Goal: Book appointment/travel/reservation

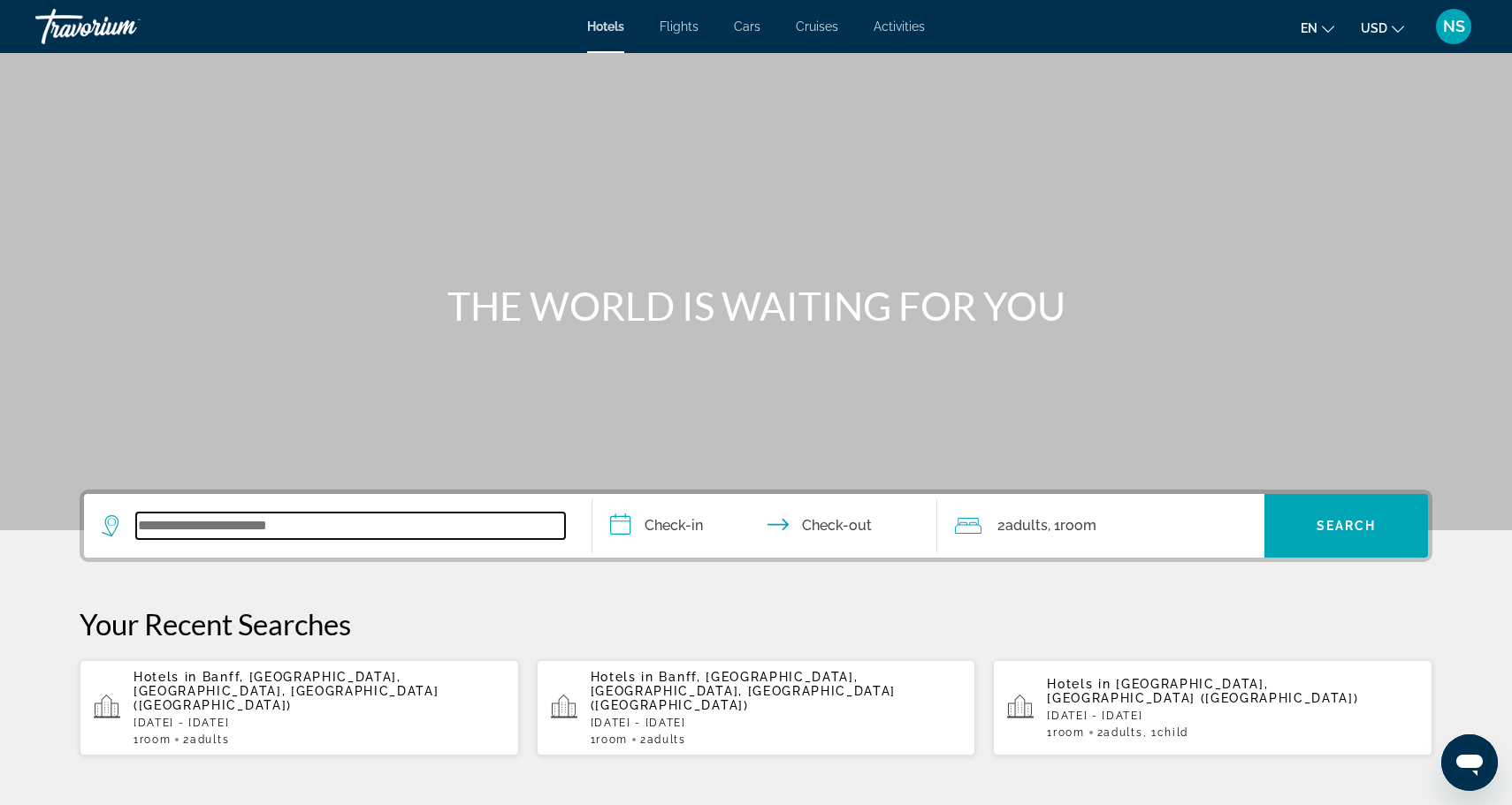
click at [303, 531] on input "Search widget" at bounding box center [351, 525] width 429 height 26
click at [526, 520] on input "Search widget" at bounding box center [351, 525] width 429 height 26
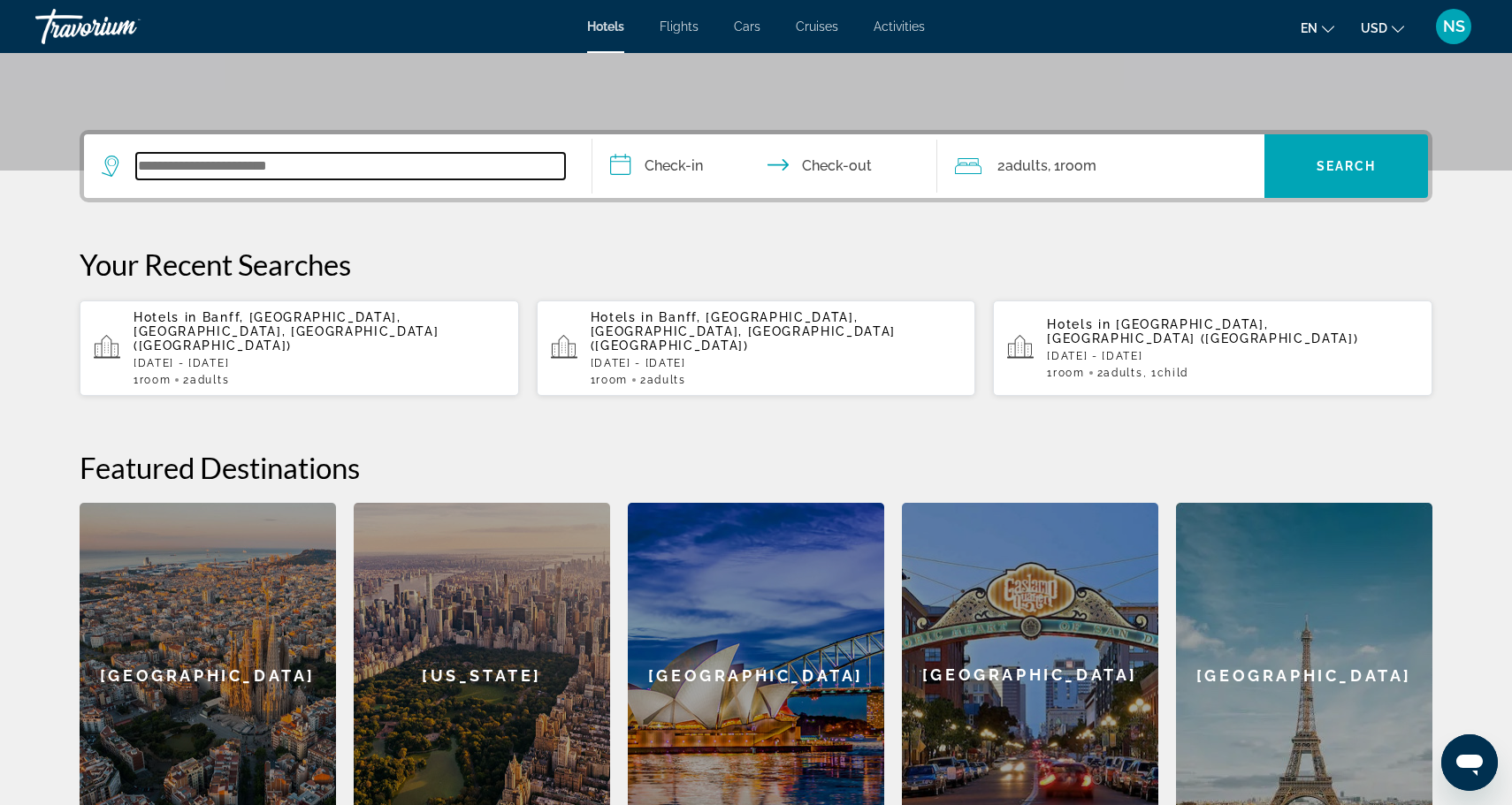
scroll to position [432, 0]
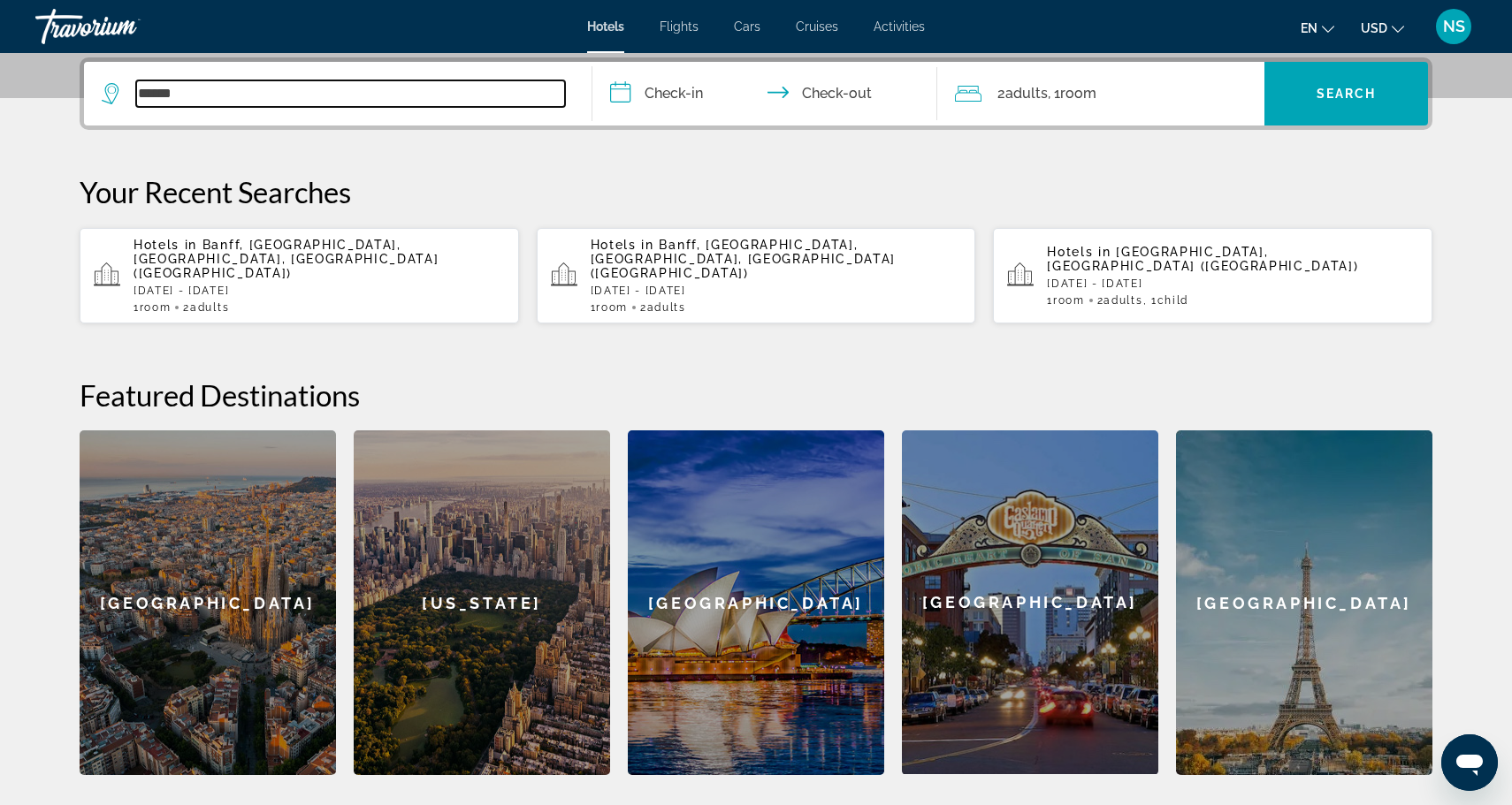
type input "******"
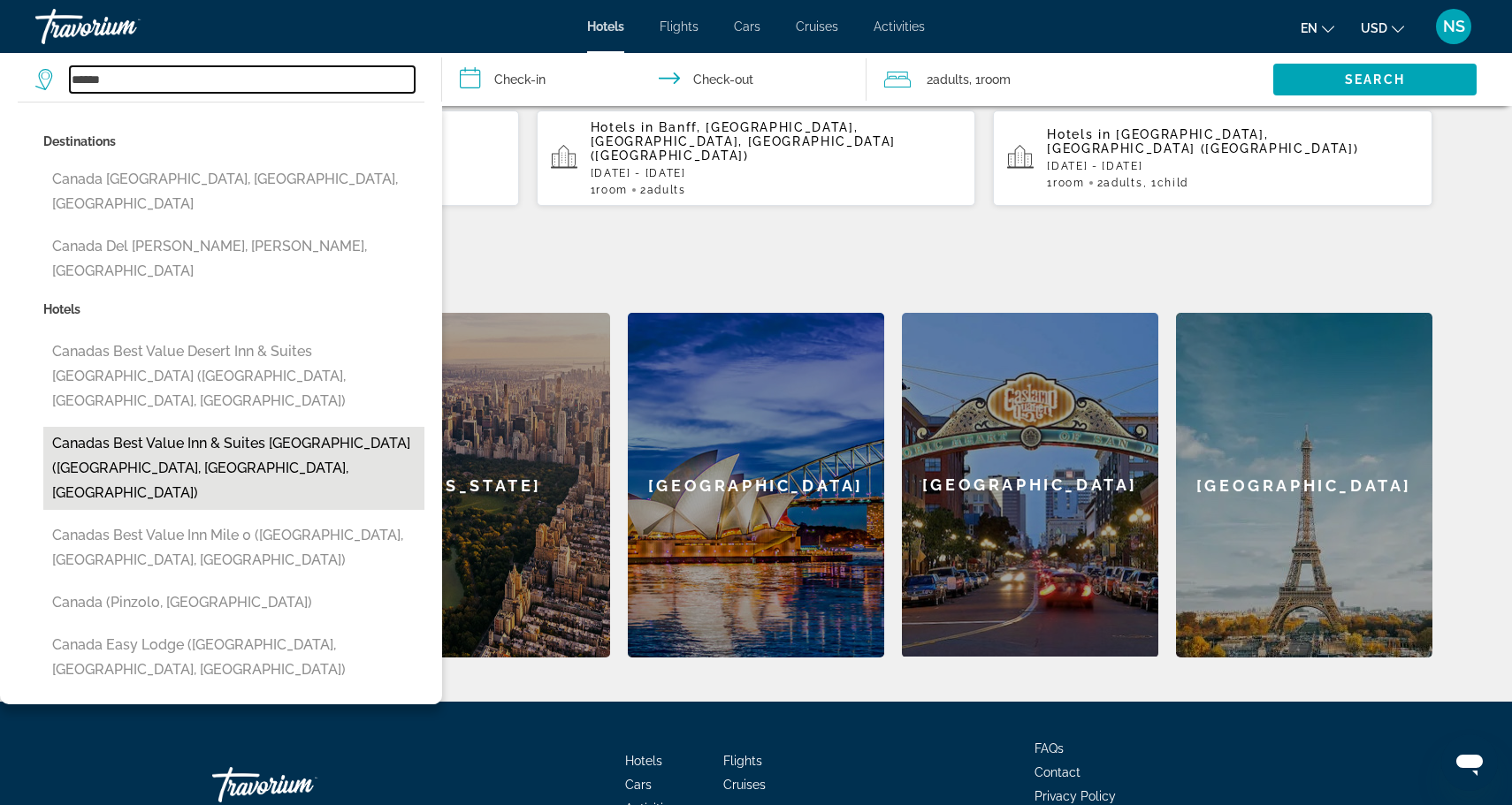
scroll to position [553, 0]
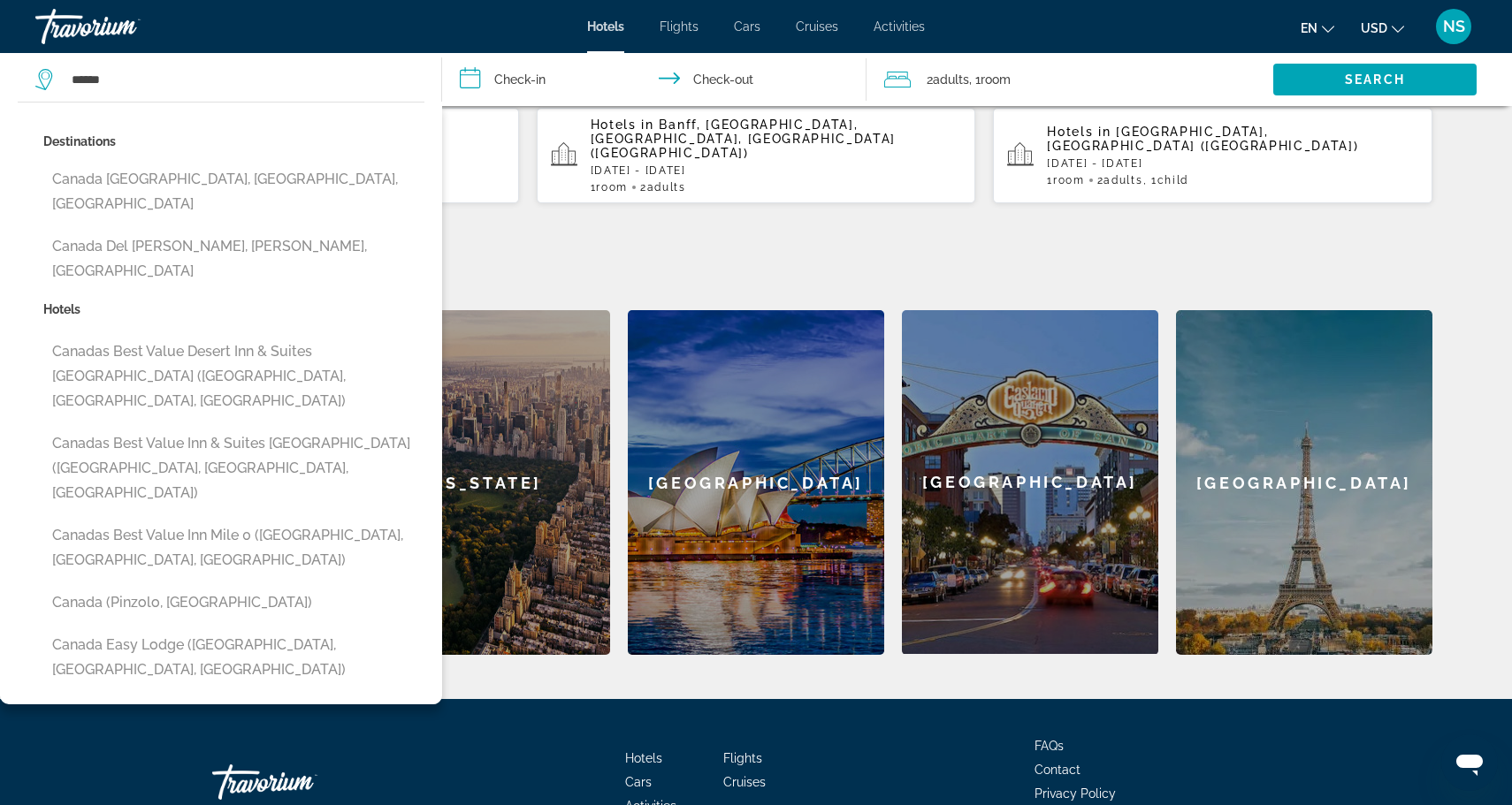
click at [1146, 224] on div "**********" at bounding box center [755, 296] width 1423 height 717
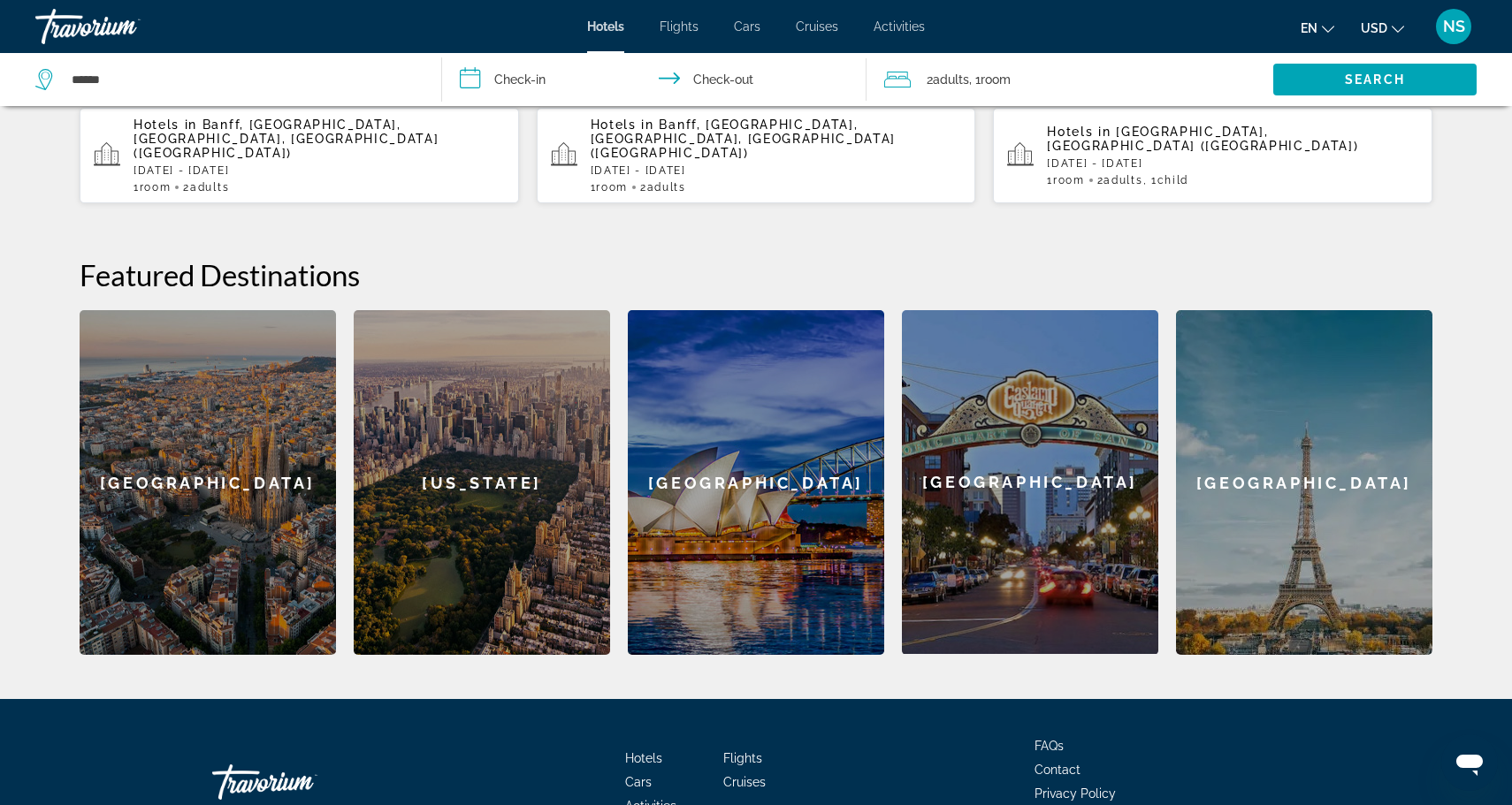
click at [599, 30] on span "Hotels" at bounding box center [606, 26] width 37 height 14
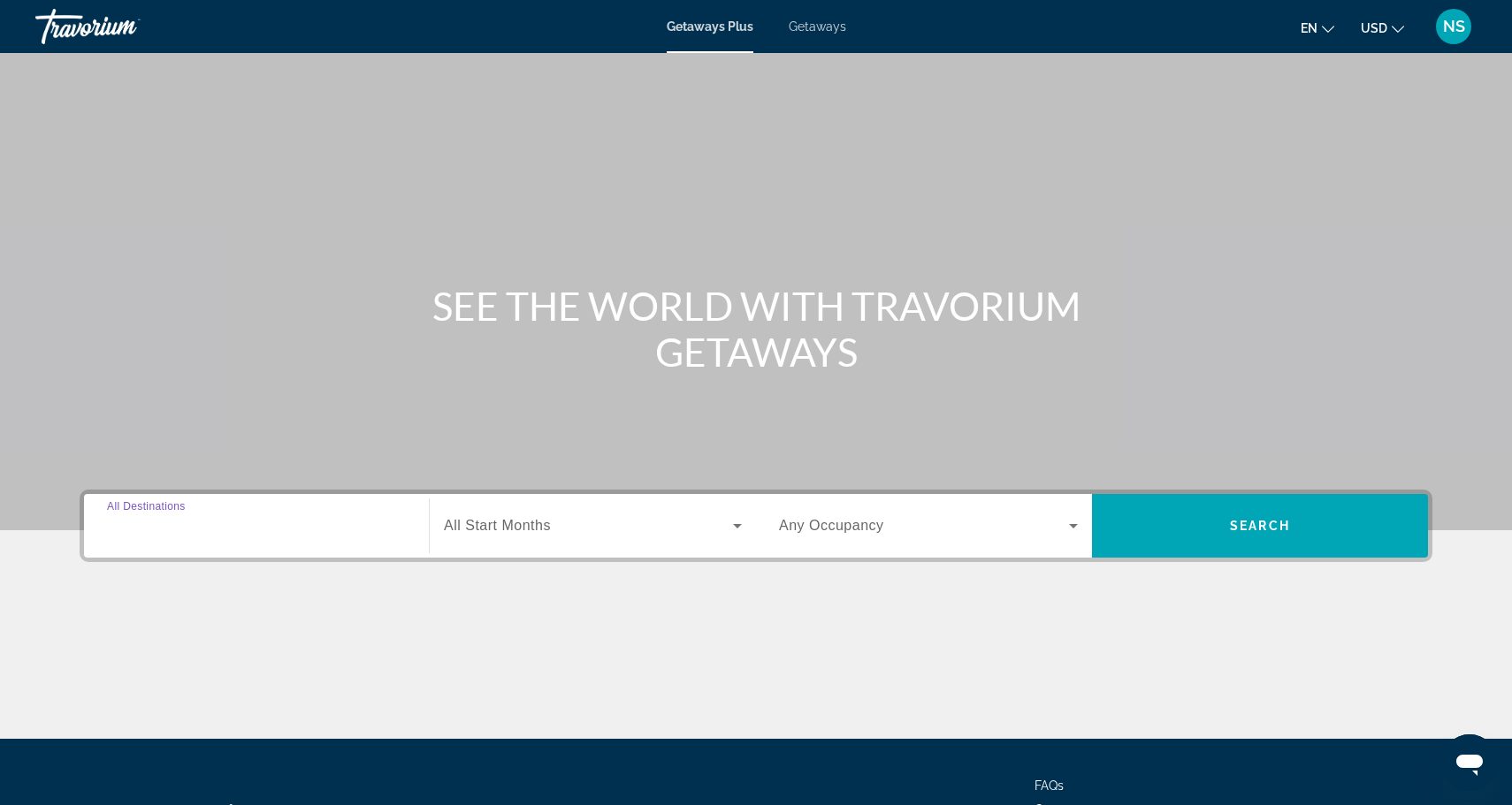
click at [227, 525] on input "Destination All Destinations" at bounding box center [256, 526] width 299 height 21
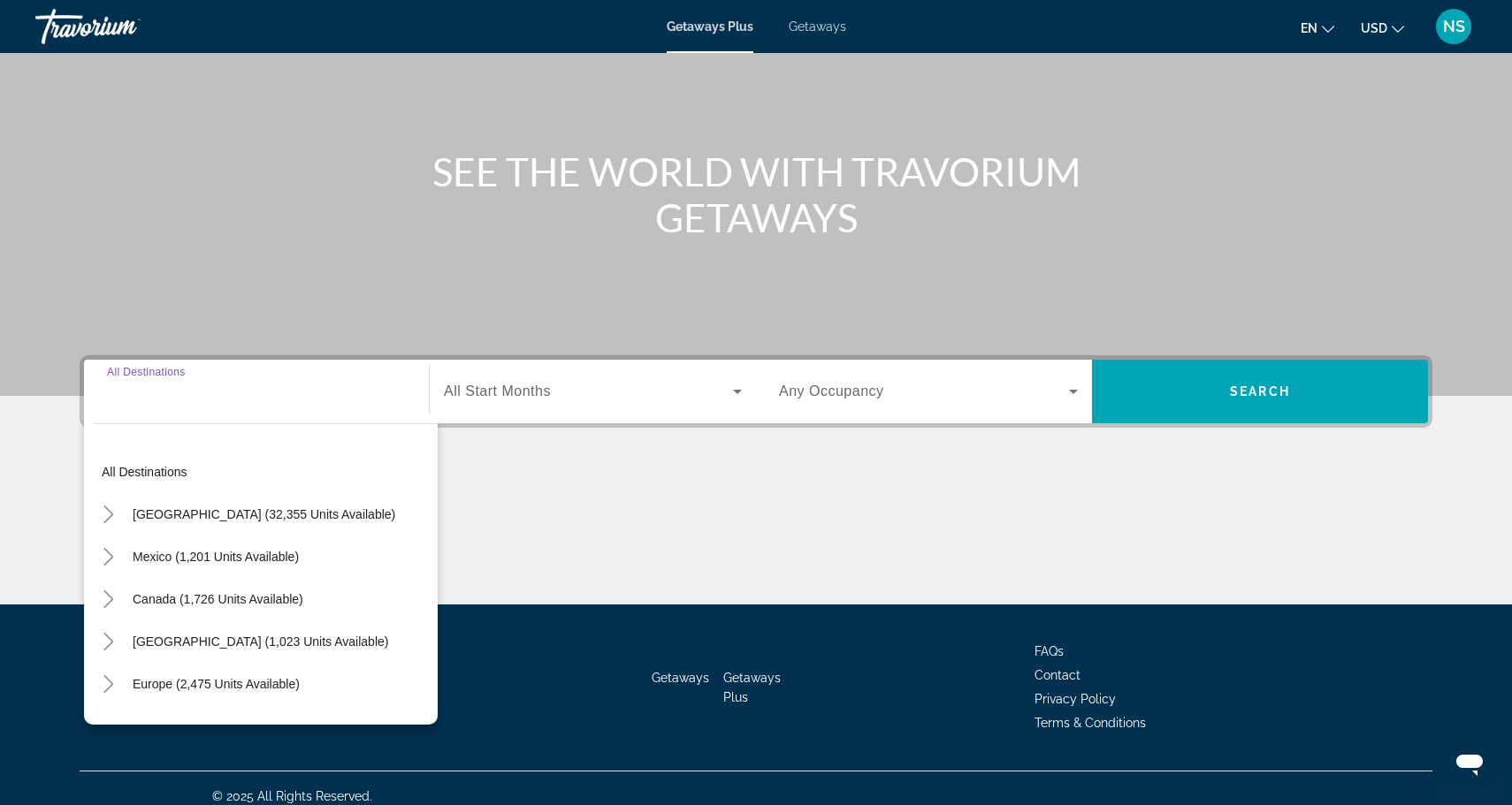
scroll to position [150, 0]
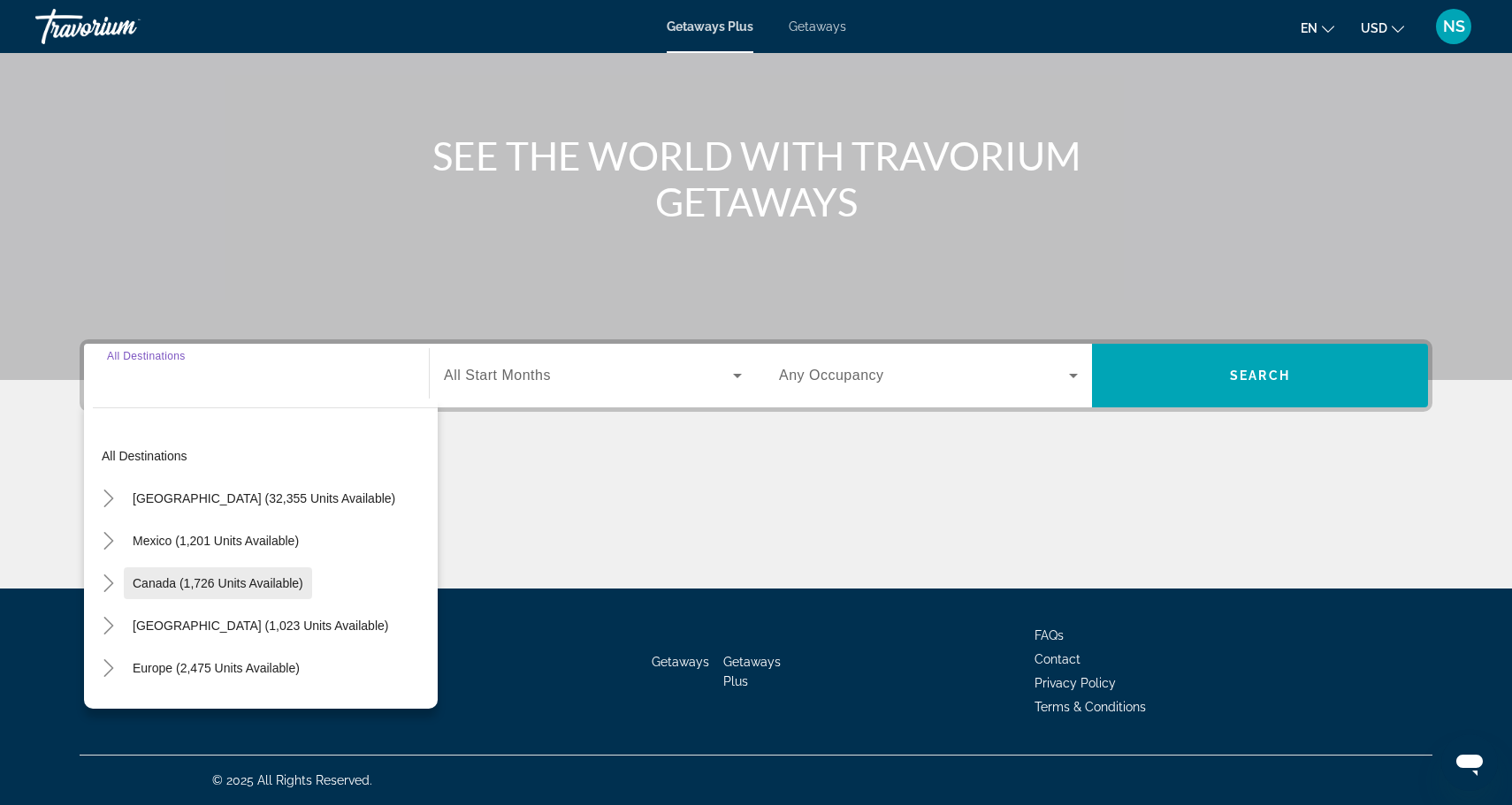
click at [234, 574] on span "Search widget" at bounding box center [218, 583] width 188 height 43
type input "**********"
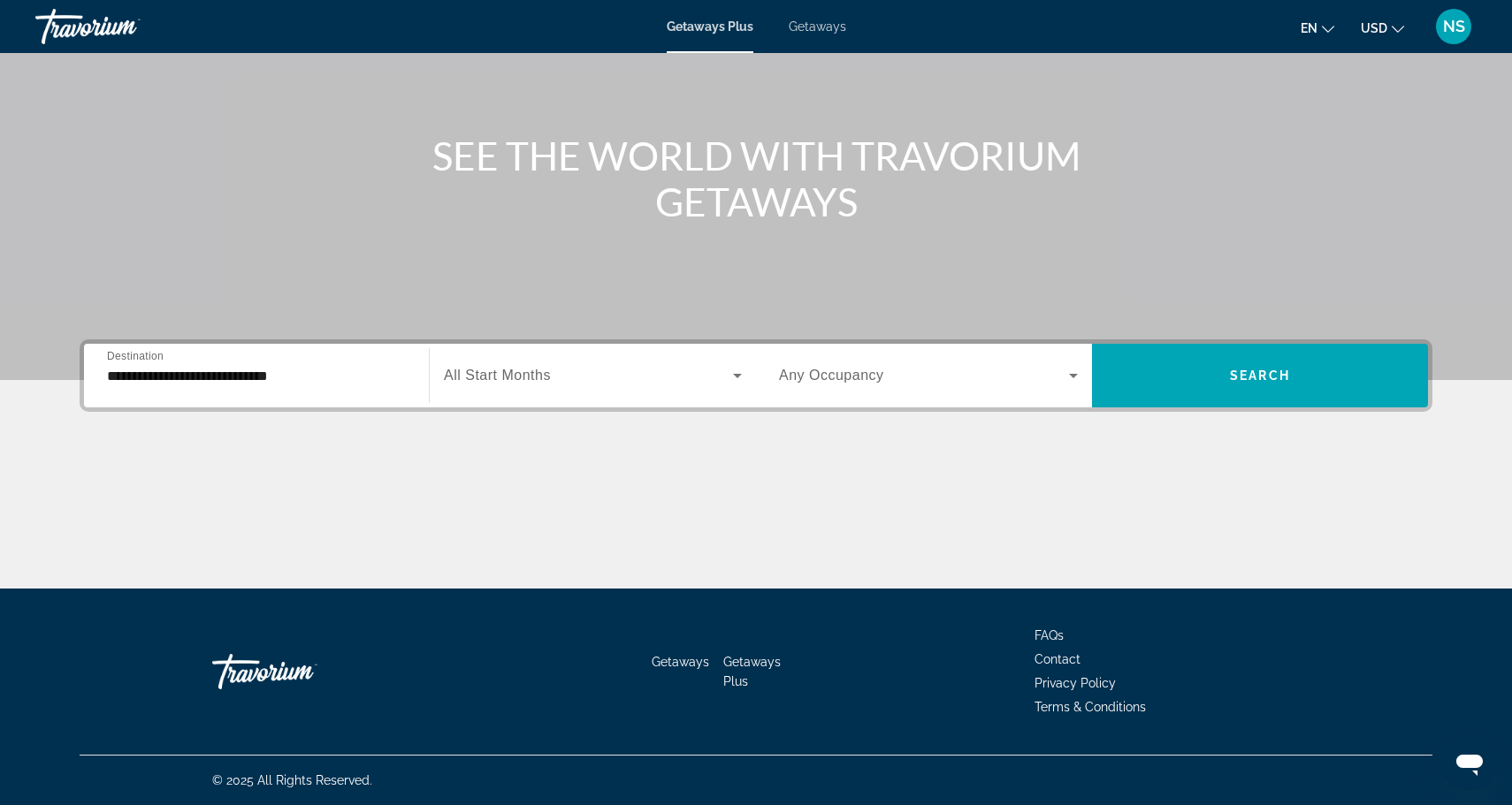
click at [615, 389] on div "Search widget" at bounding box center [593, 375] width 298 height 49
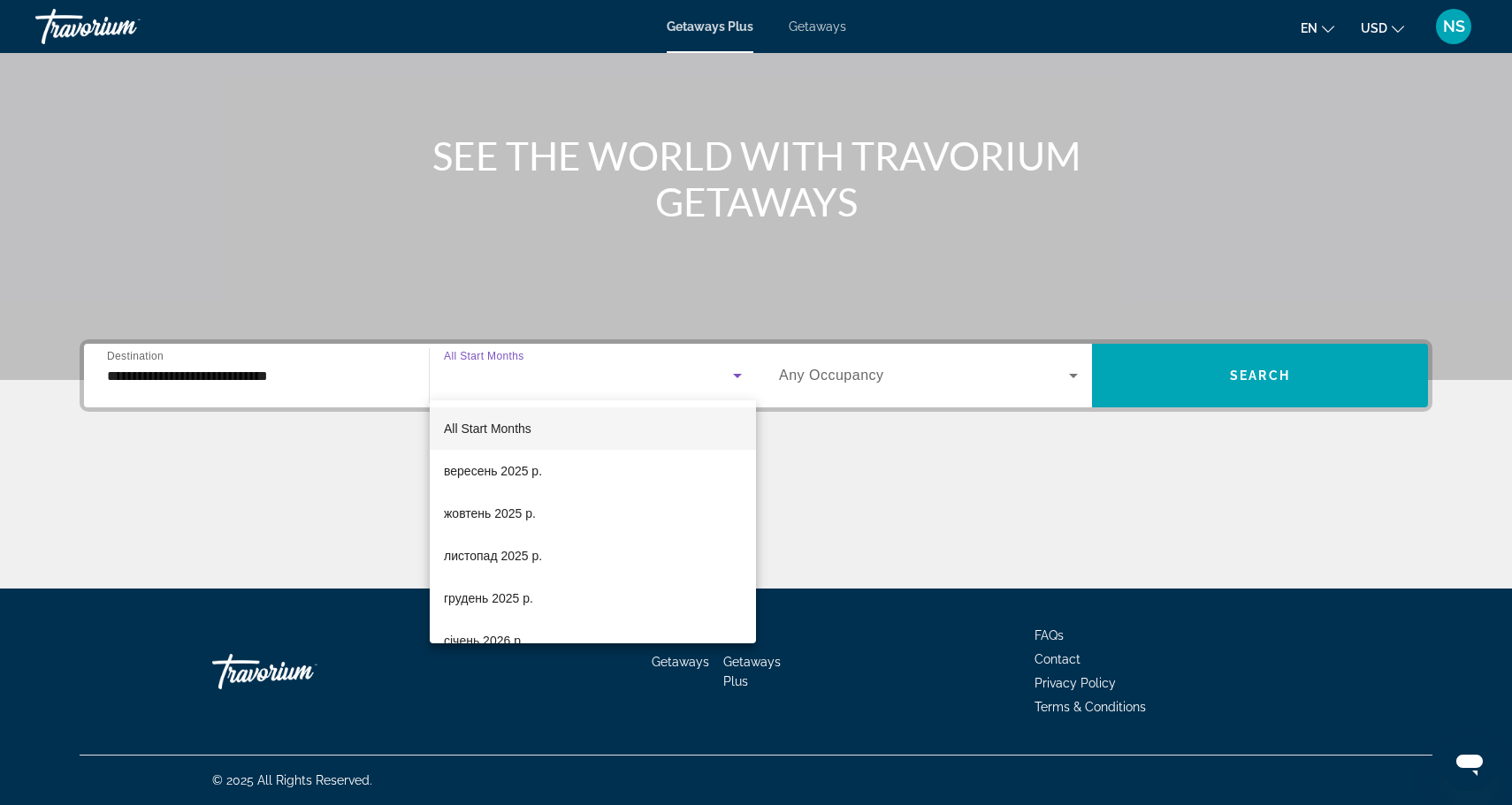
click at [950, 389] on div at bounding box center [756, 402] width 1512 height 805
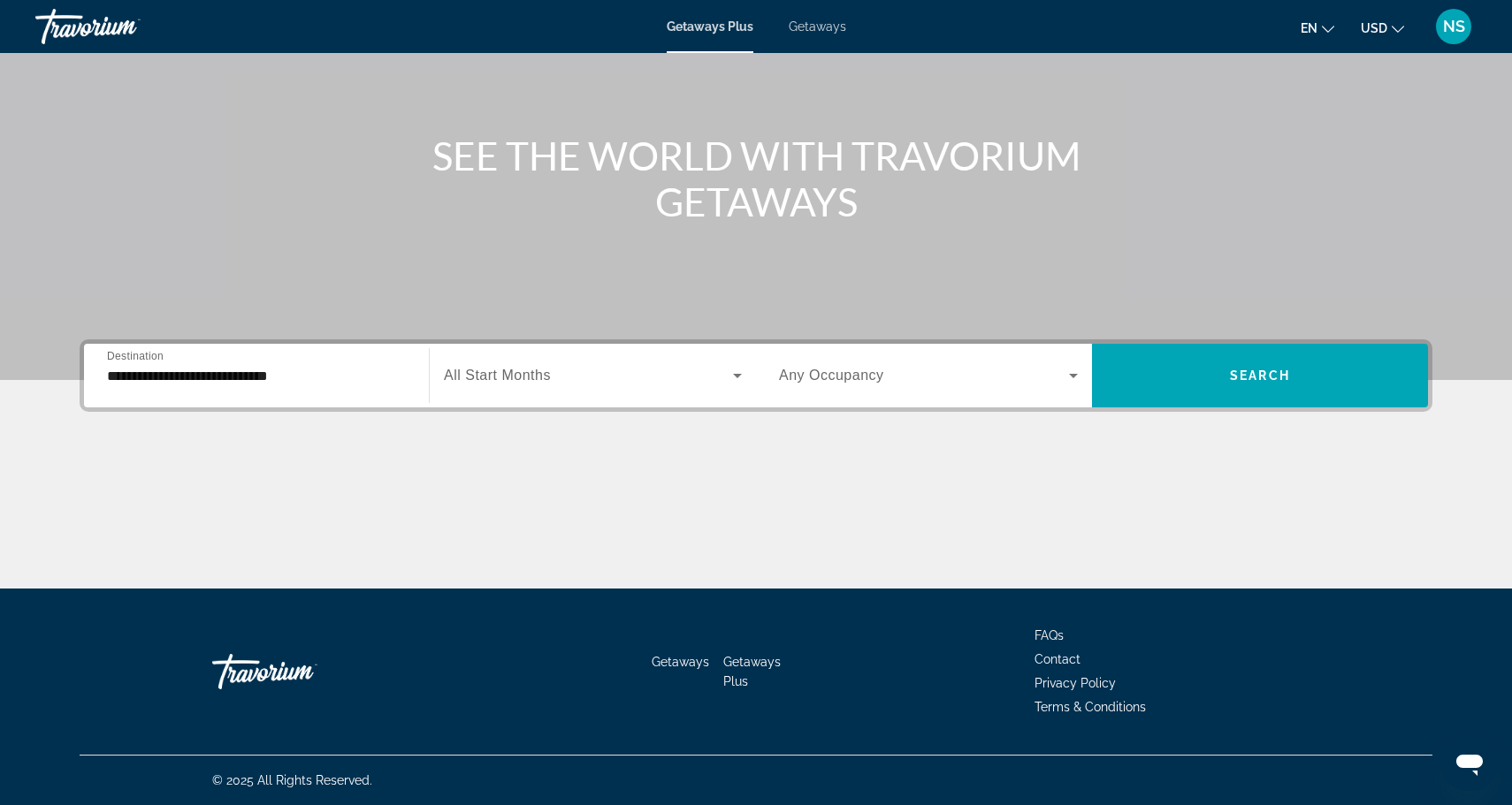
click at [940, 382] on span "Search widget" at bounding box center [923, 375] width 290 height 21
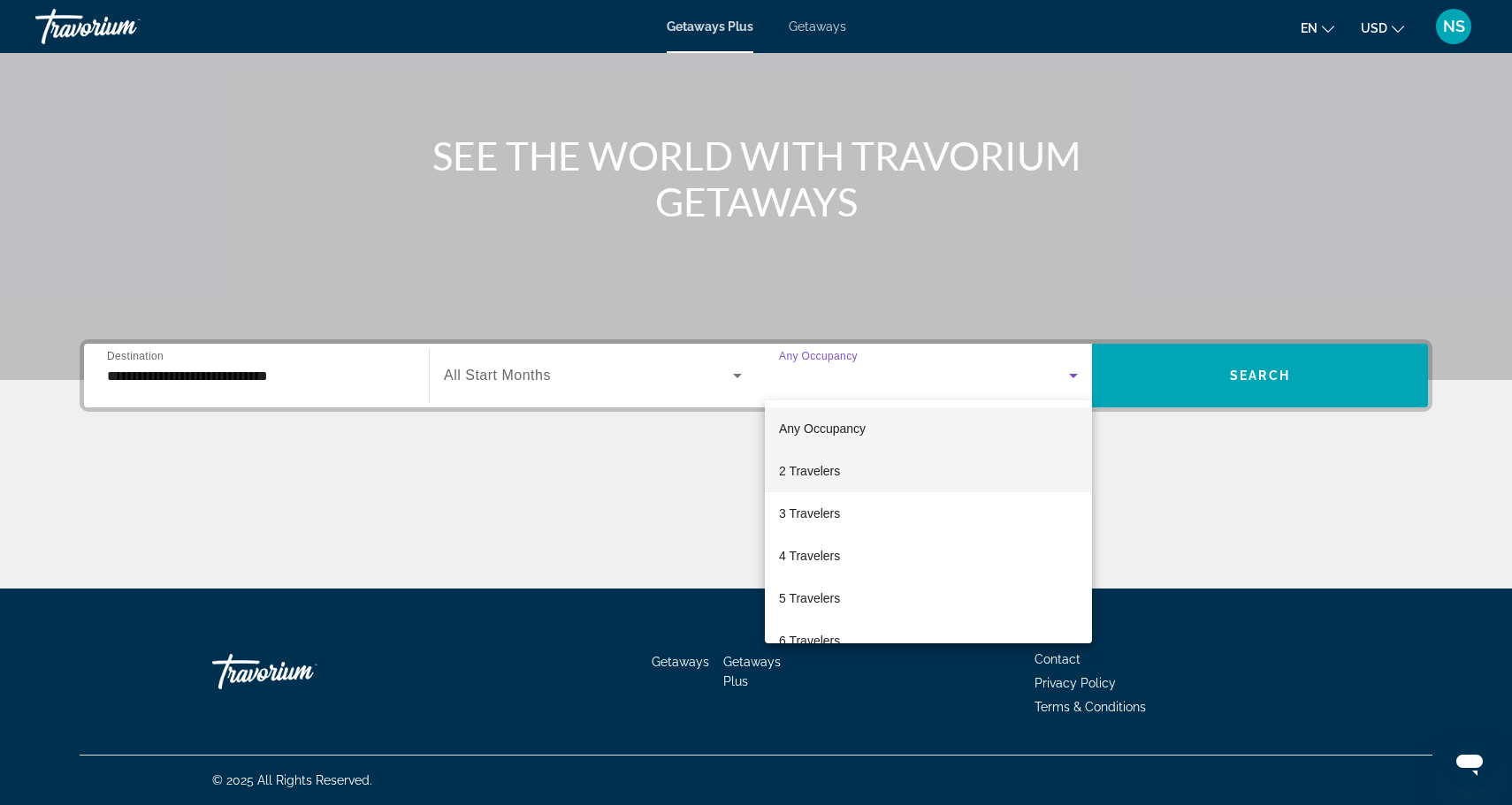
click at [880, 463] on mat-option "2 Travelers" at bounding box center [928, 471] width 327 height 43
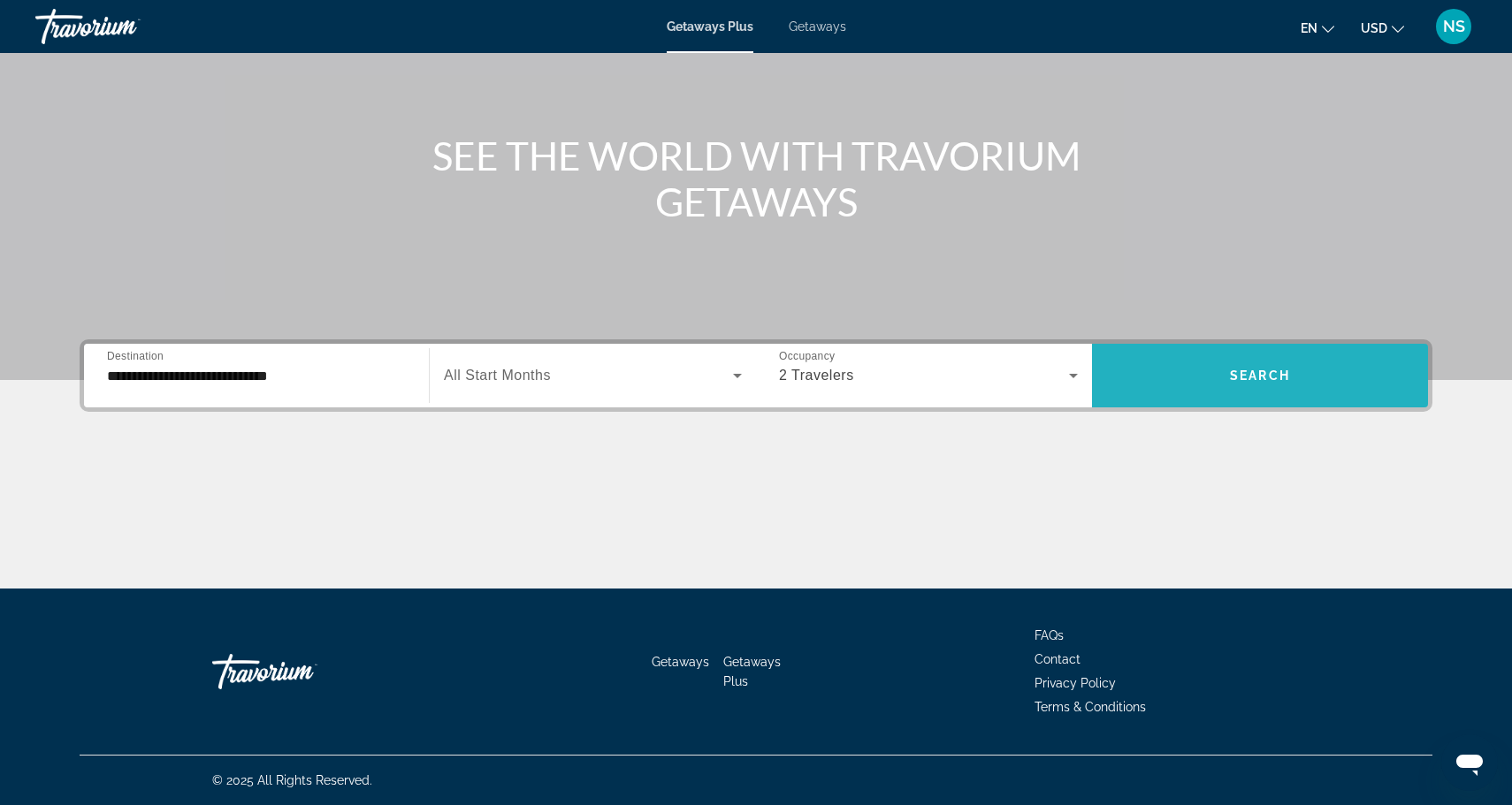
click at [1199, 367] on span "Search widget" at bounding box center [1259, 375] width 336 height 43
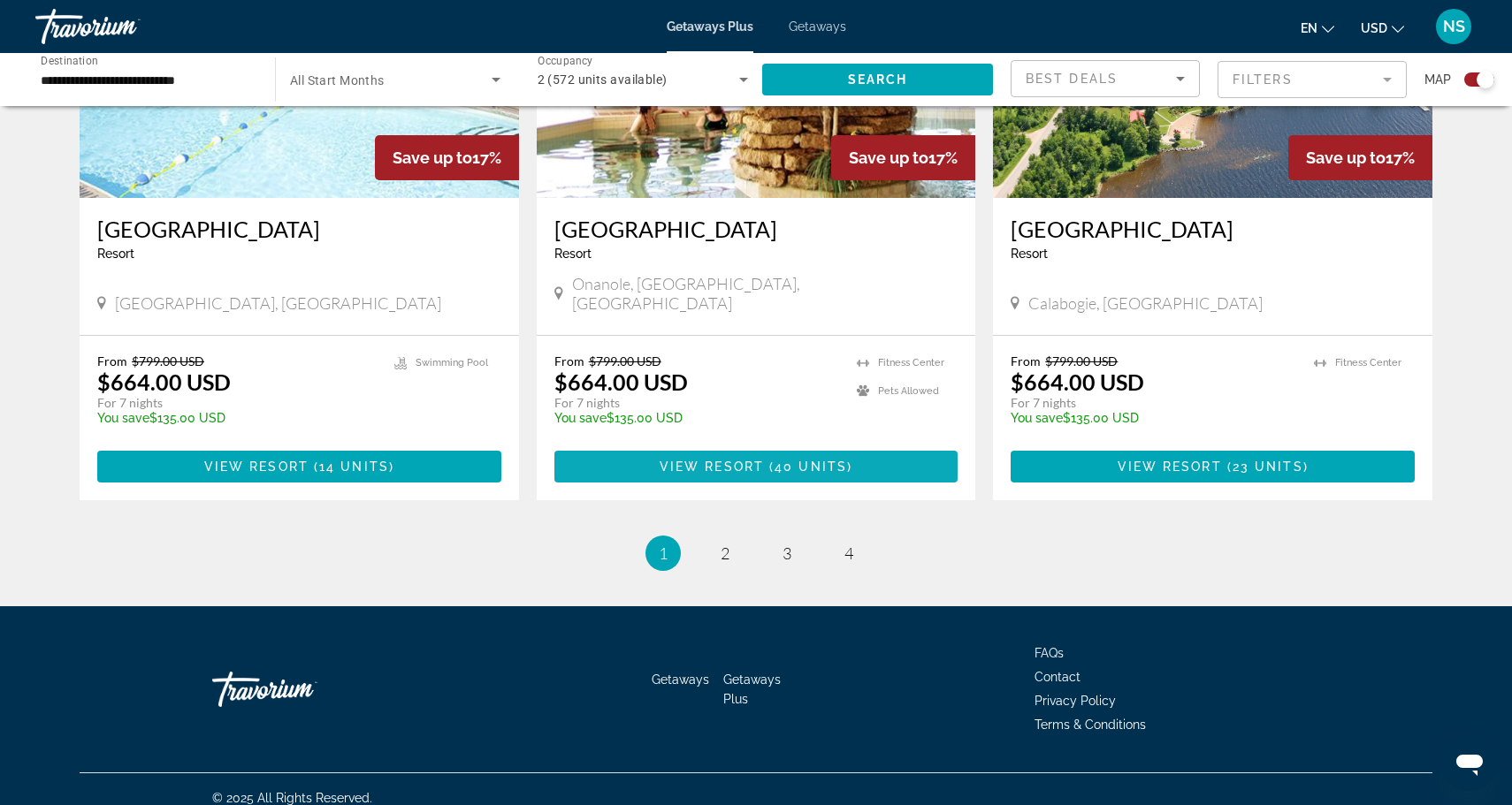
scroll to position [2655, 0]
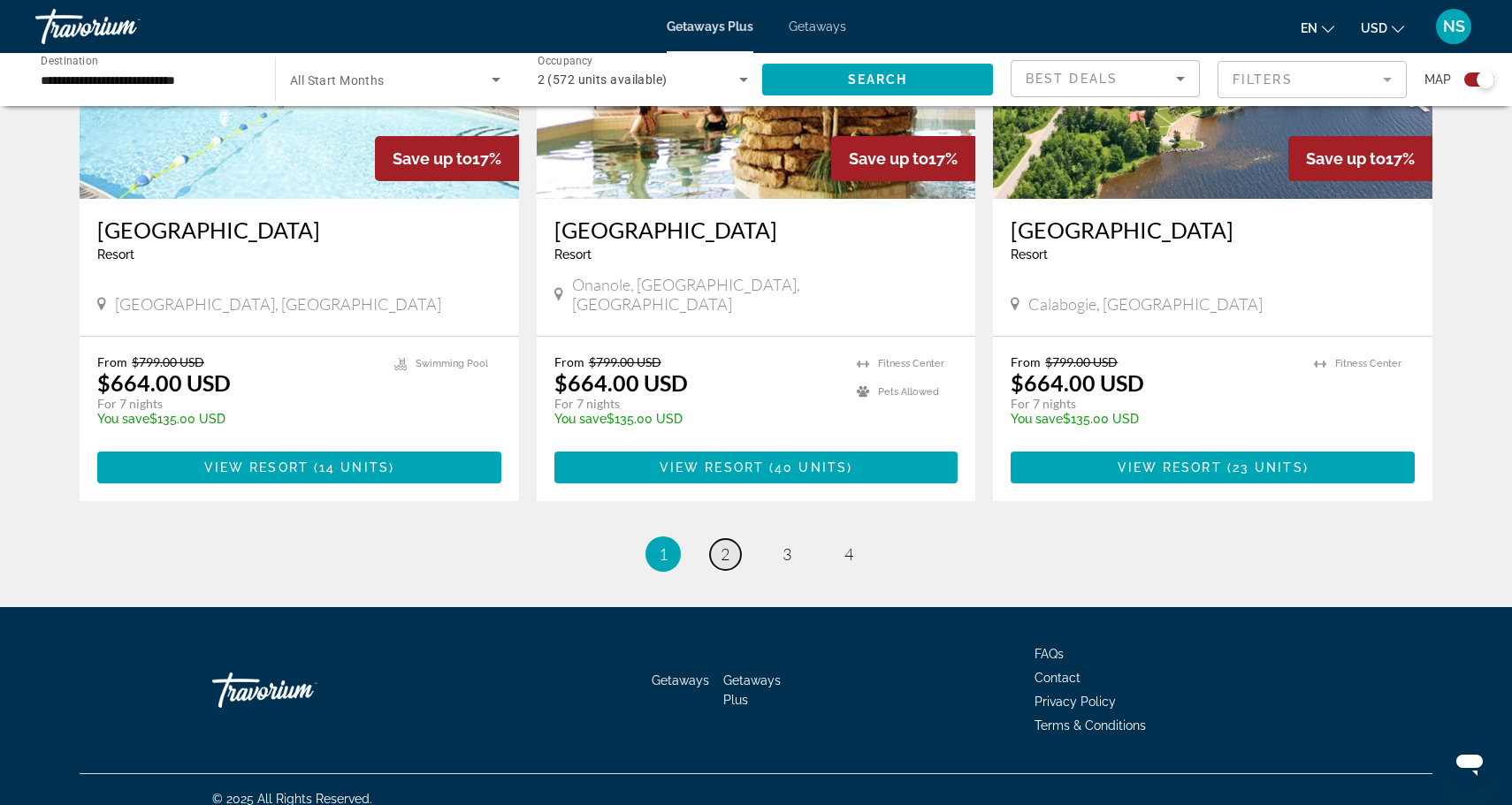
click at [722, 544] on span "2" at bounding box center [724, 553] width 8 height 20
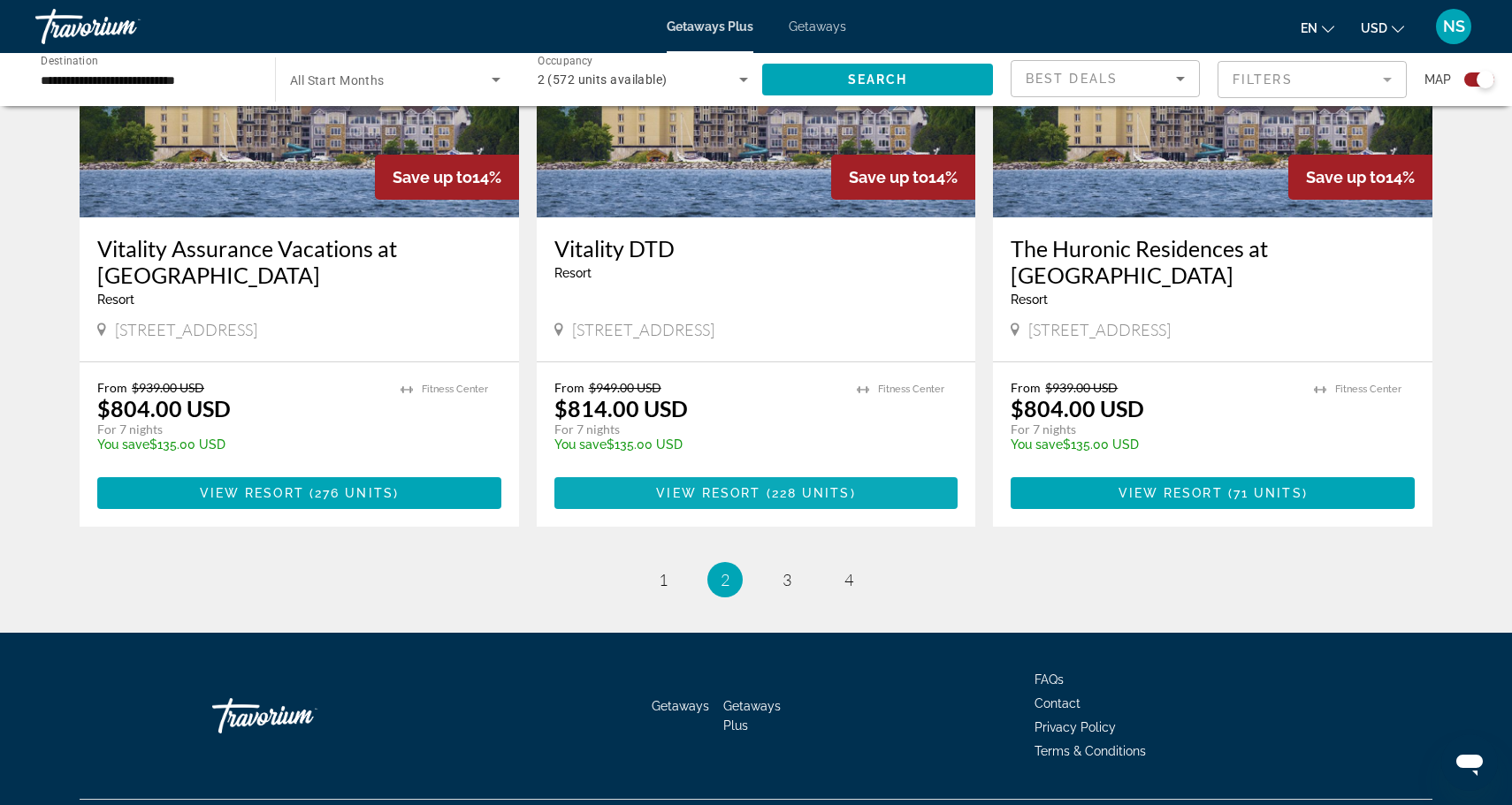
scroll to position [2628, 0]
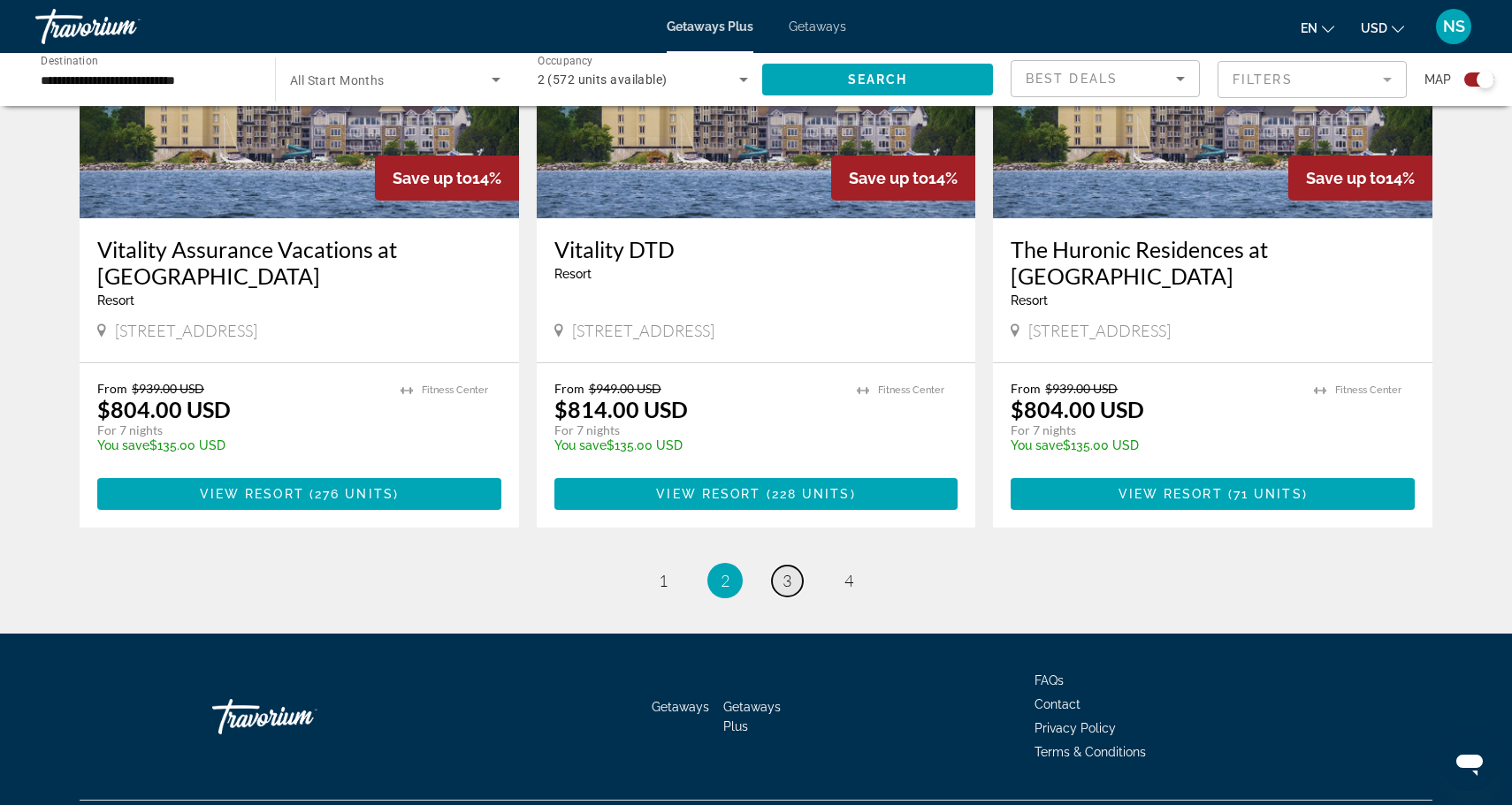
click at [791, 571] on span "3" at bounding box center [786, 580] width 8 height 20
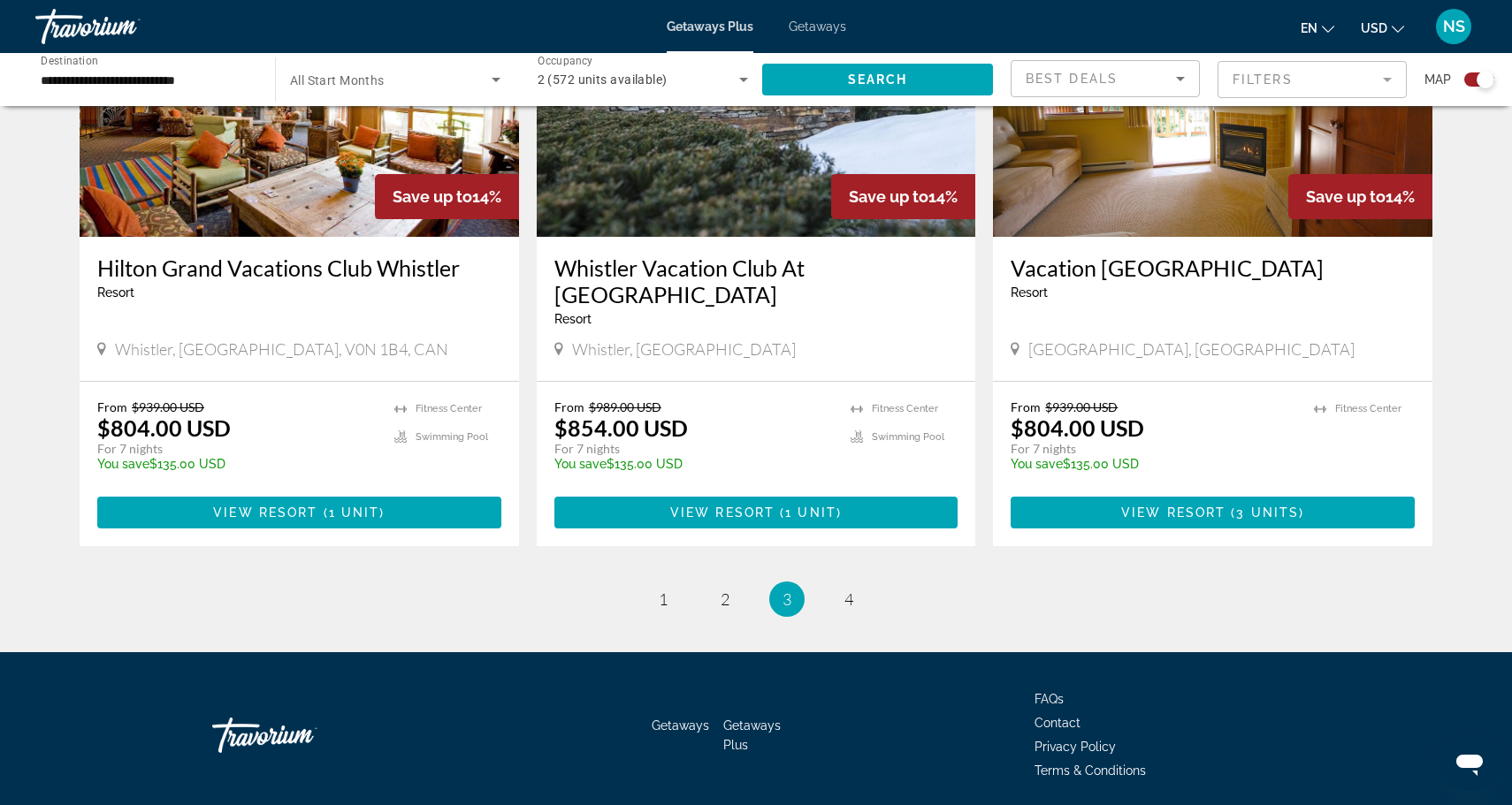
scroll to position [2681, 0]
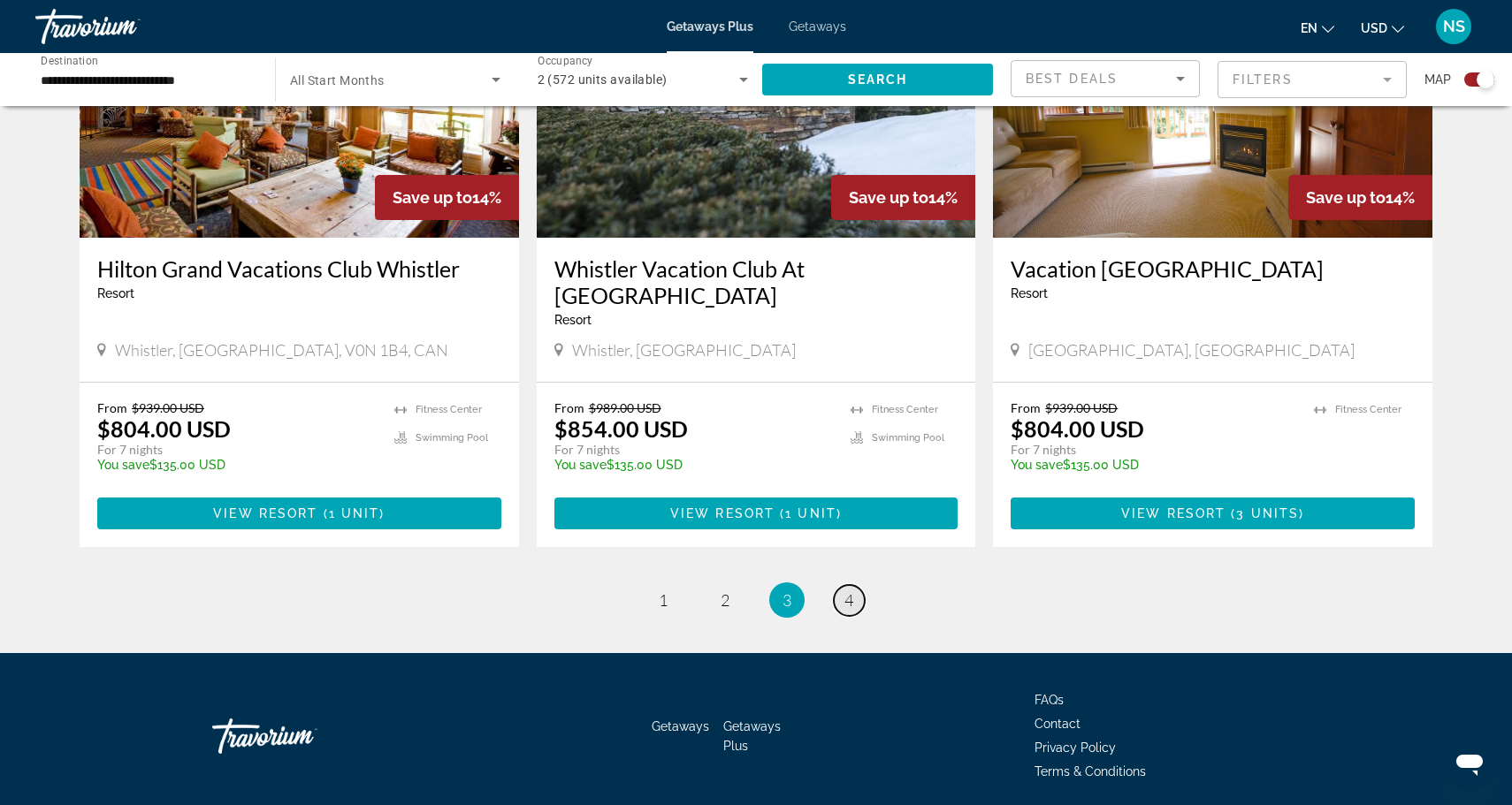
click at [852, 590] on span "4" at bounding box center [848, 599] width 8 height 20
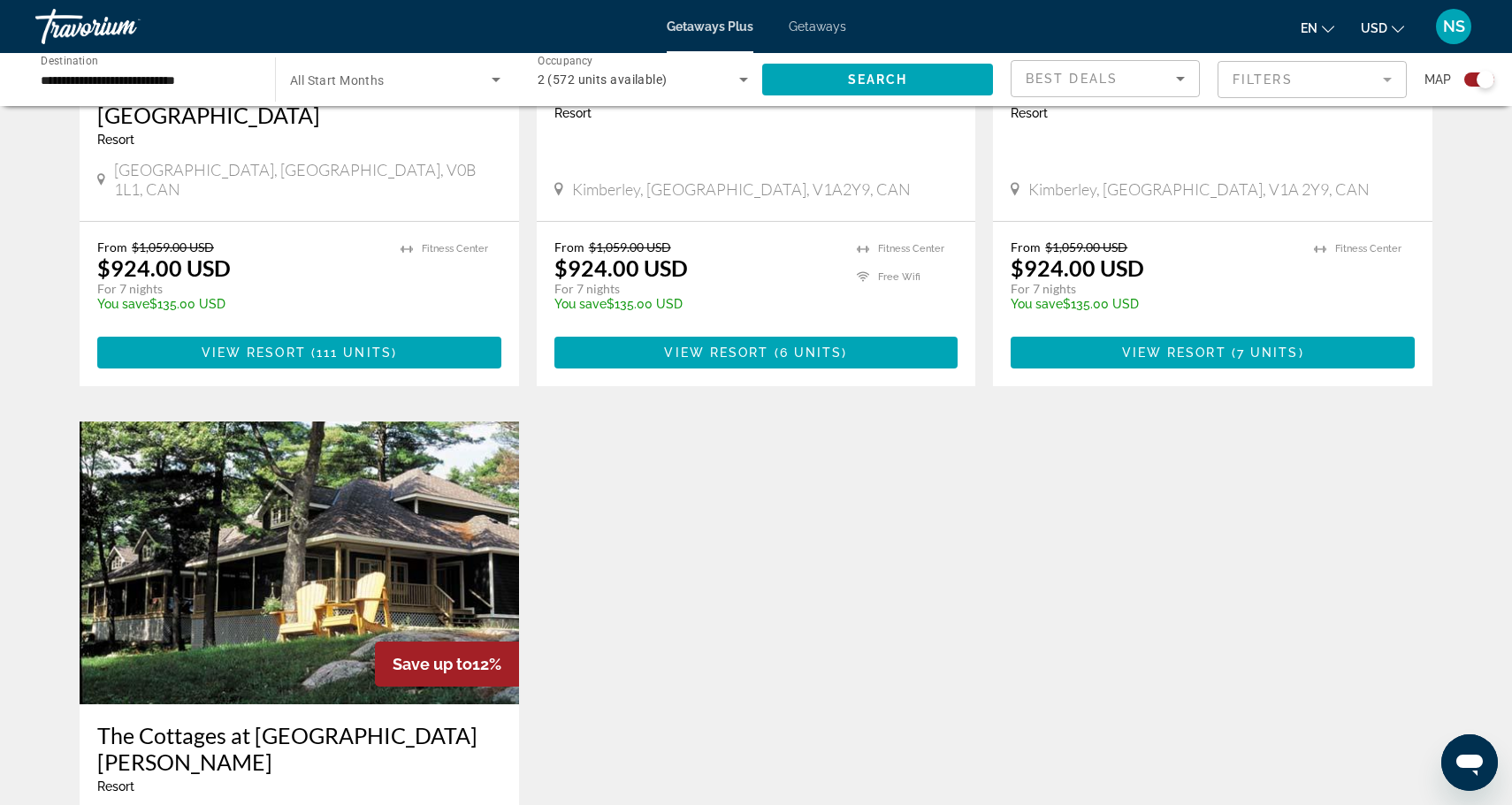
scroll to position [1052, 0]
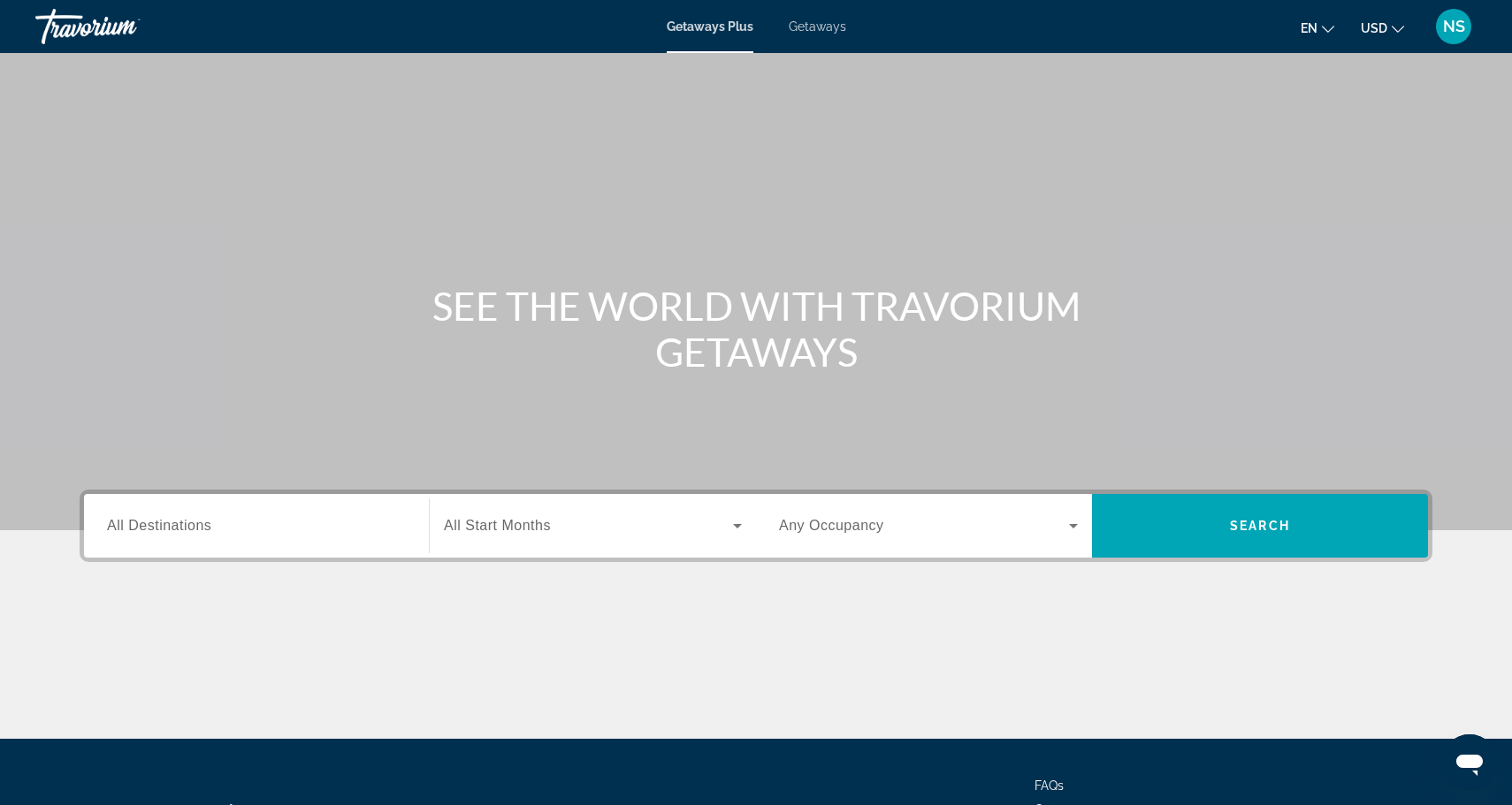
click at [842, 37] on div "Getaways Plus Getaways en English Español Français Italiano Português русский U…" at bounding box center [756, 26] width 1512 height 46
click at [829, 39] on div "Getaways Plus Getaways en English Español Français Italiano Português русский U…" at bounding box center [756, 26] width 1512 height 46
click at [827, 33] on span "Getaways" at bounding box center [818, 26] width 58 height 14
click at [179, 529] on span "All Destinations" at bounding box center [159, 525] width 104 height 15
click at [179, 529] on input "Destination All Destinations" at bounding box center [256, 526] width 299 height 21
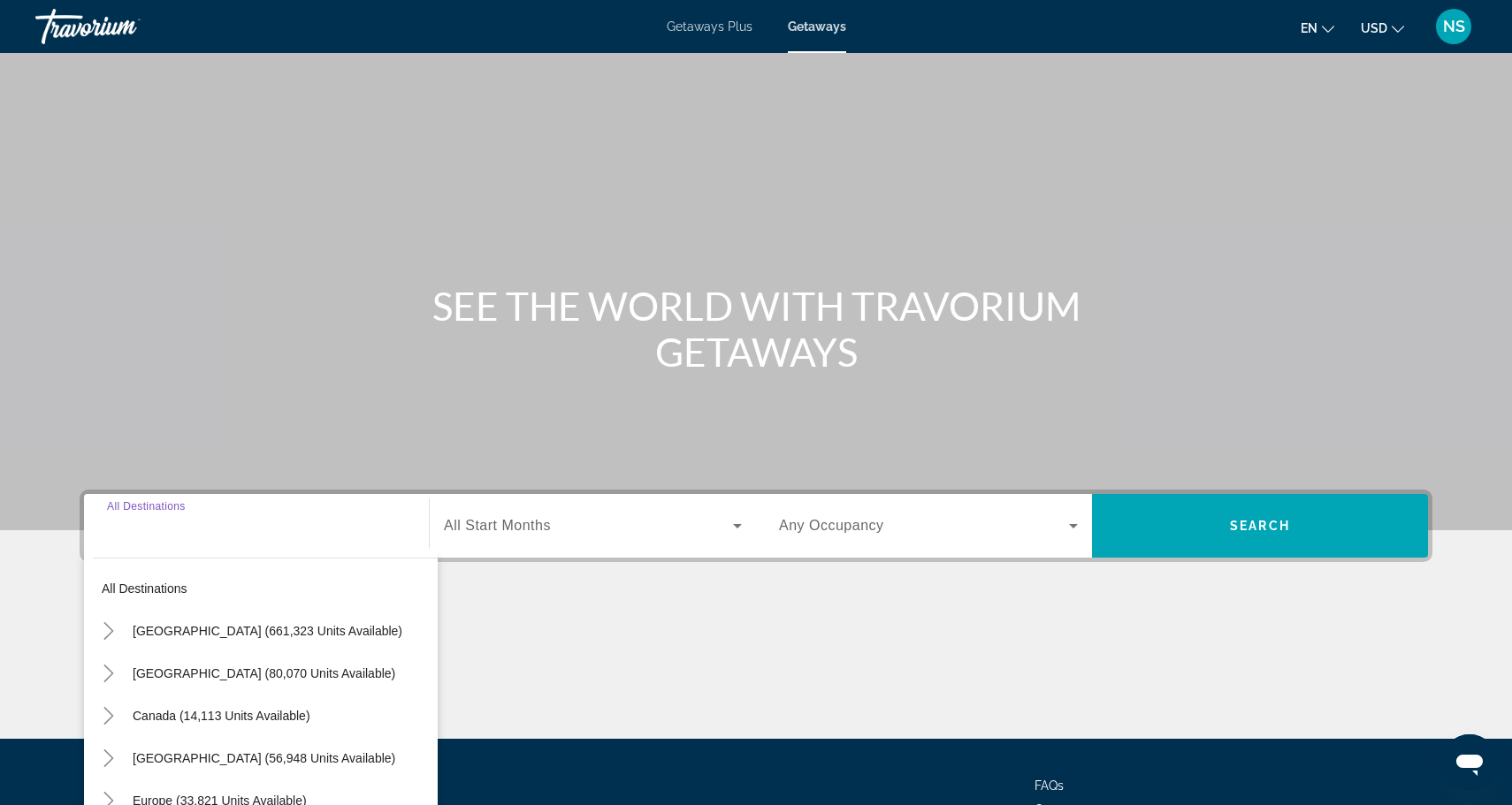
scroll to position [150, 0]
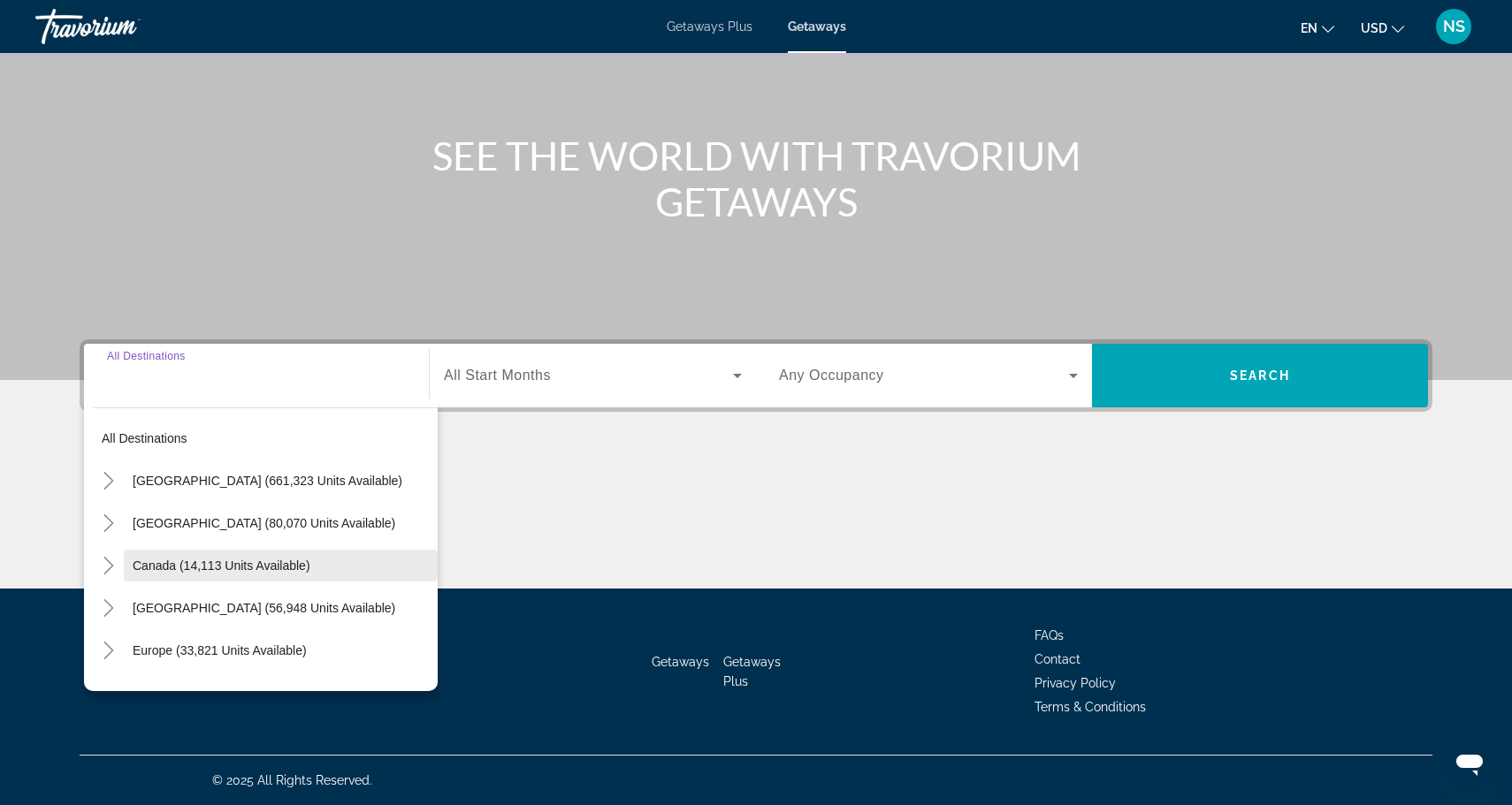
click at [182, 563] on span "Canada (14,113 units available)" at bounding box center [221, 565] width 178 height 14
type input "**********"
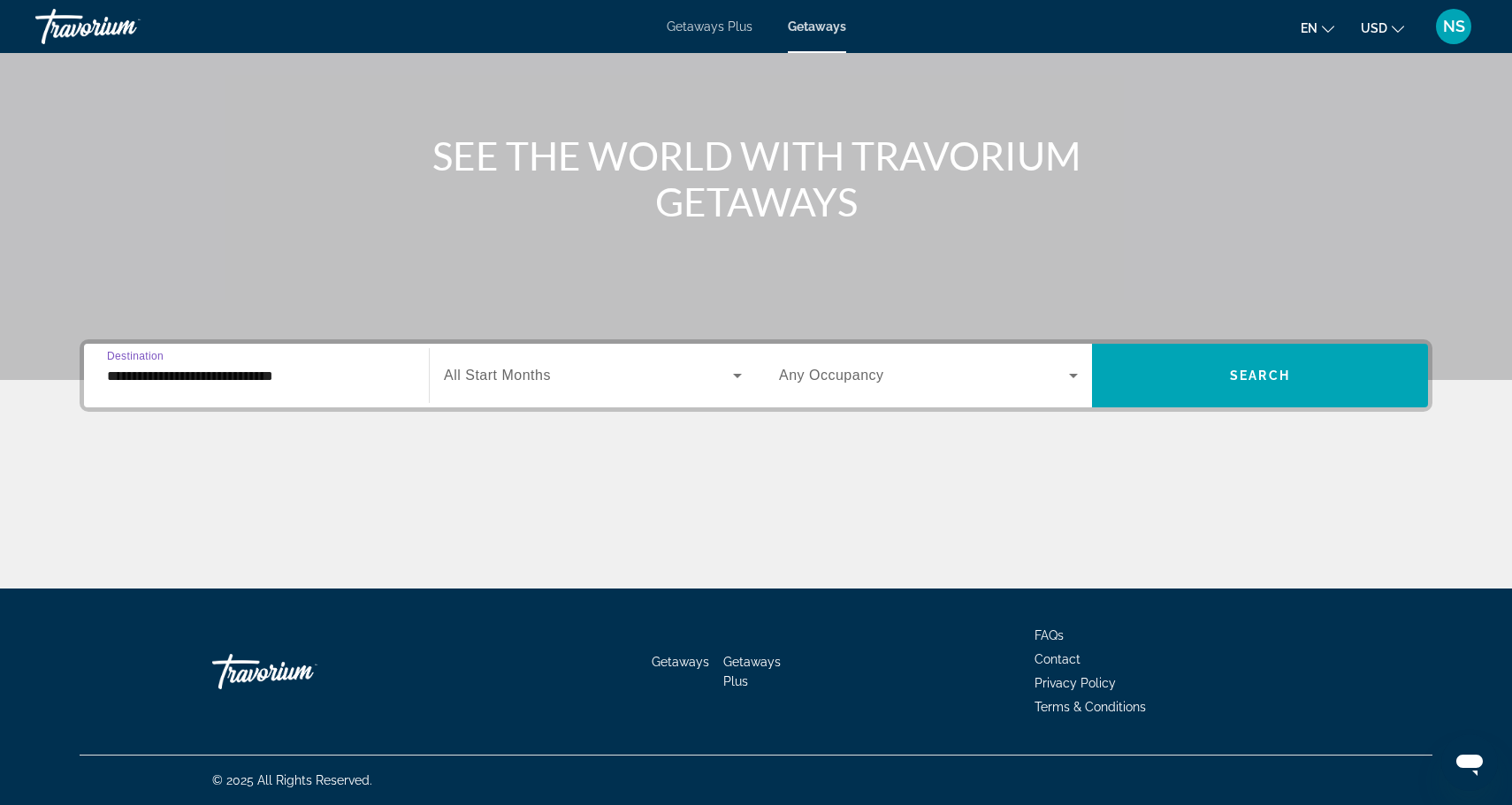
click at [905, 359] on div "Search widget" at bounding box center [928, 375] width 299 height 49
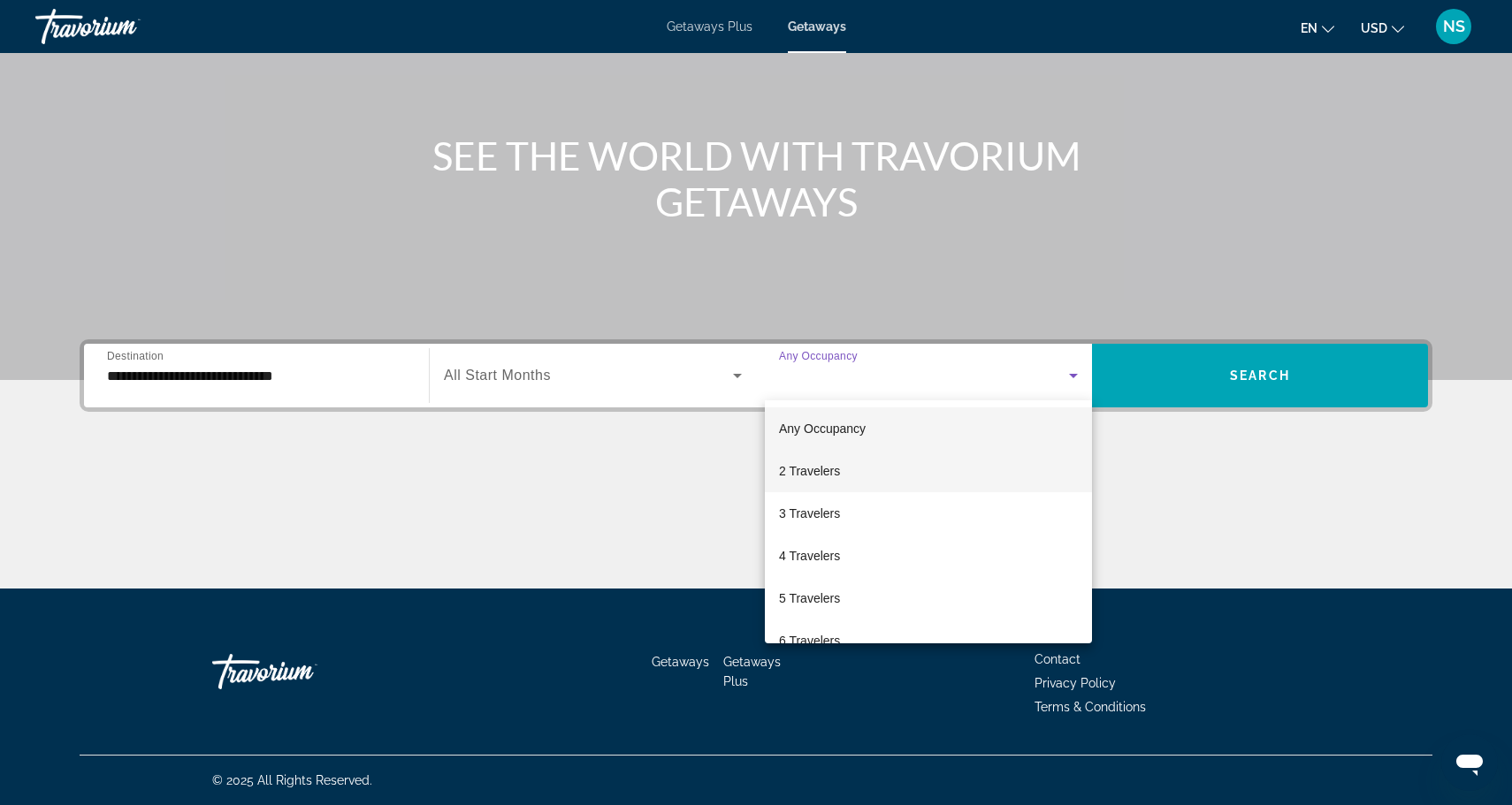
click at [877, 454] on mat-option "2 Travelers" at bounding box center [928, 471] width 327 height 43
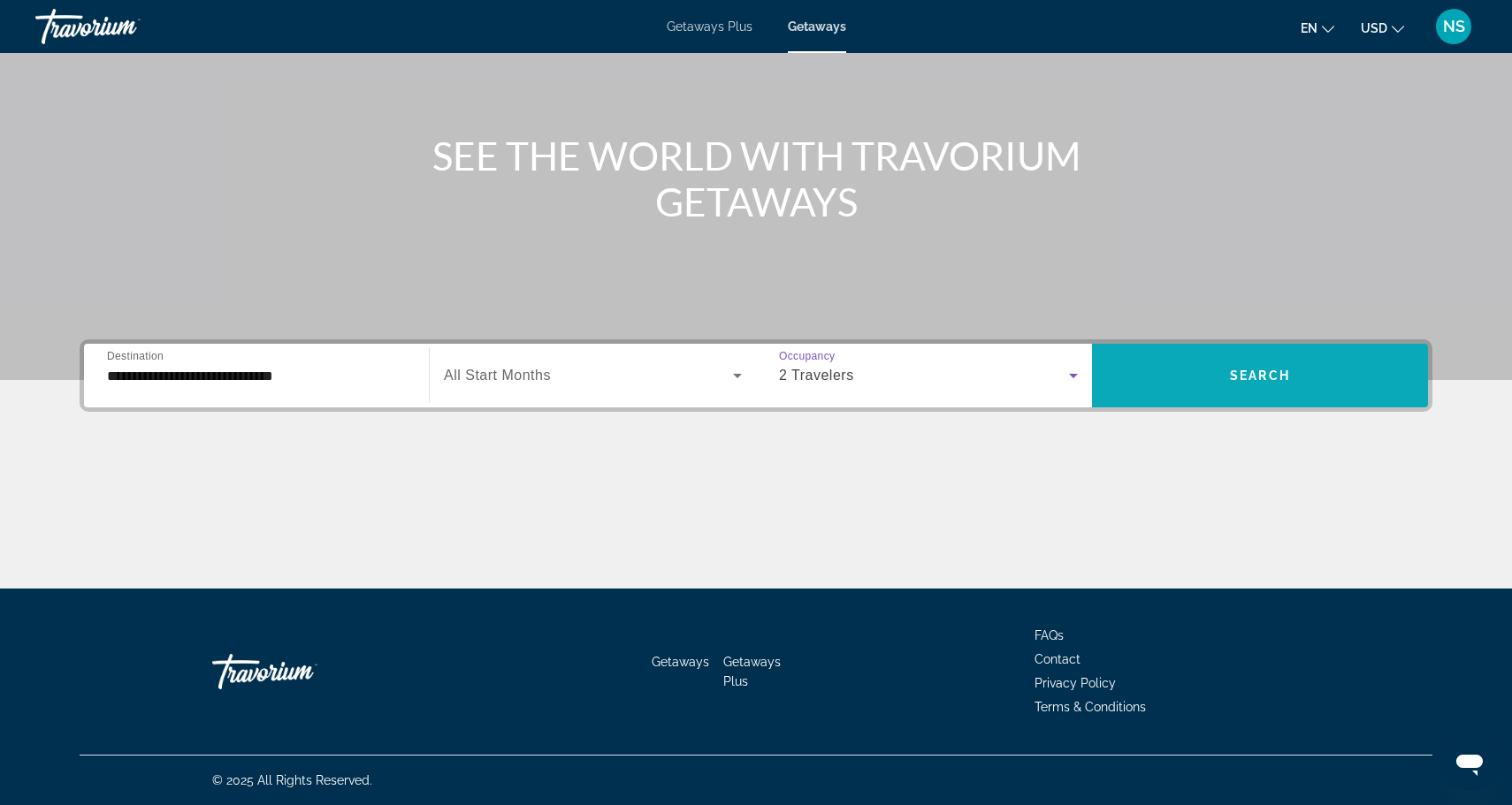
click at [1151, 373] on span "Search widget" at bounding box center [1259, 375] width 336 height 43
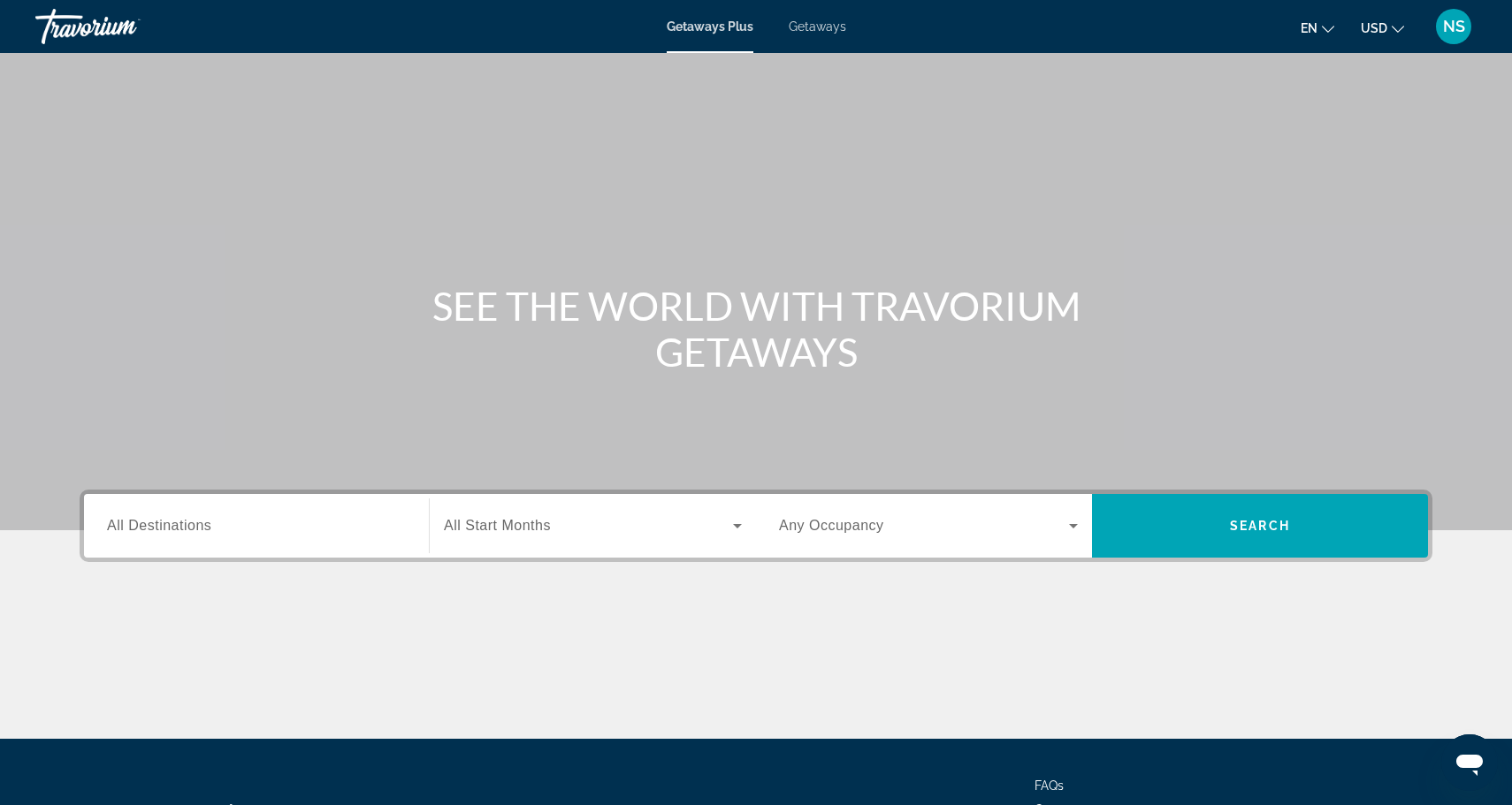
click at [818, 33] on span "Getaways" at bounding box center [818, 26] width 58 height 14
click at [309, 538] on div "Search widget" at bounding box center [256, 526] width 299 height 50
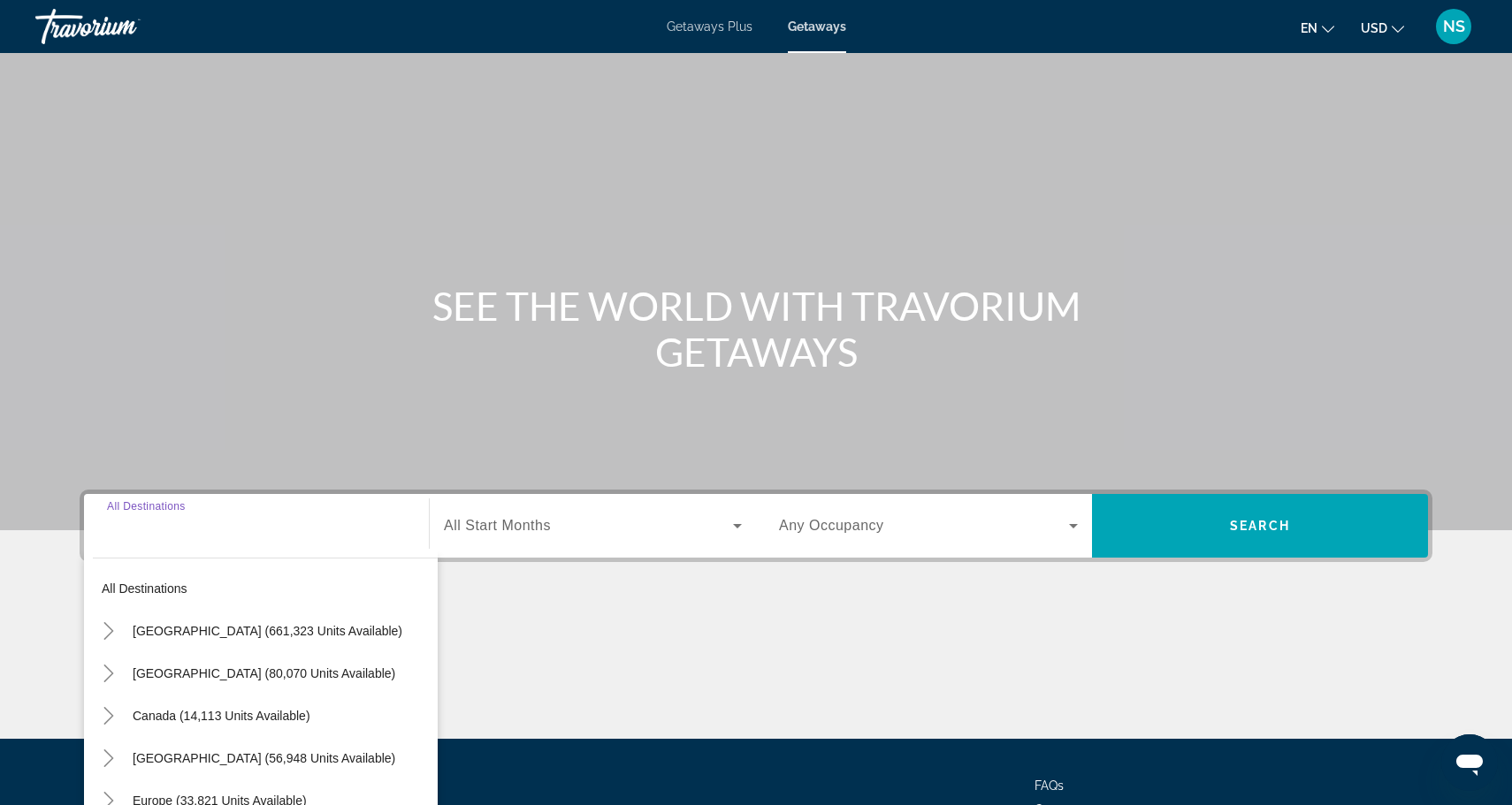
scroll to position [150, 0]
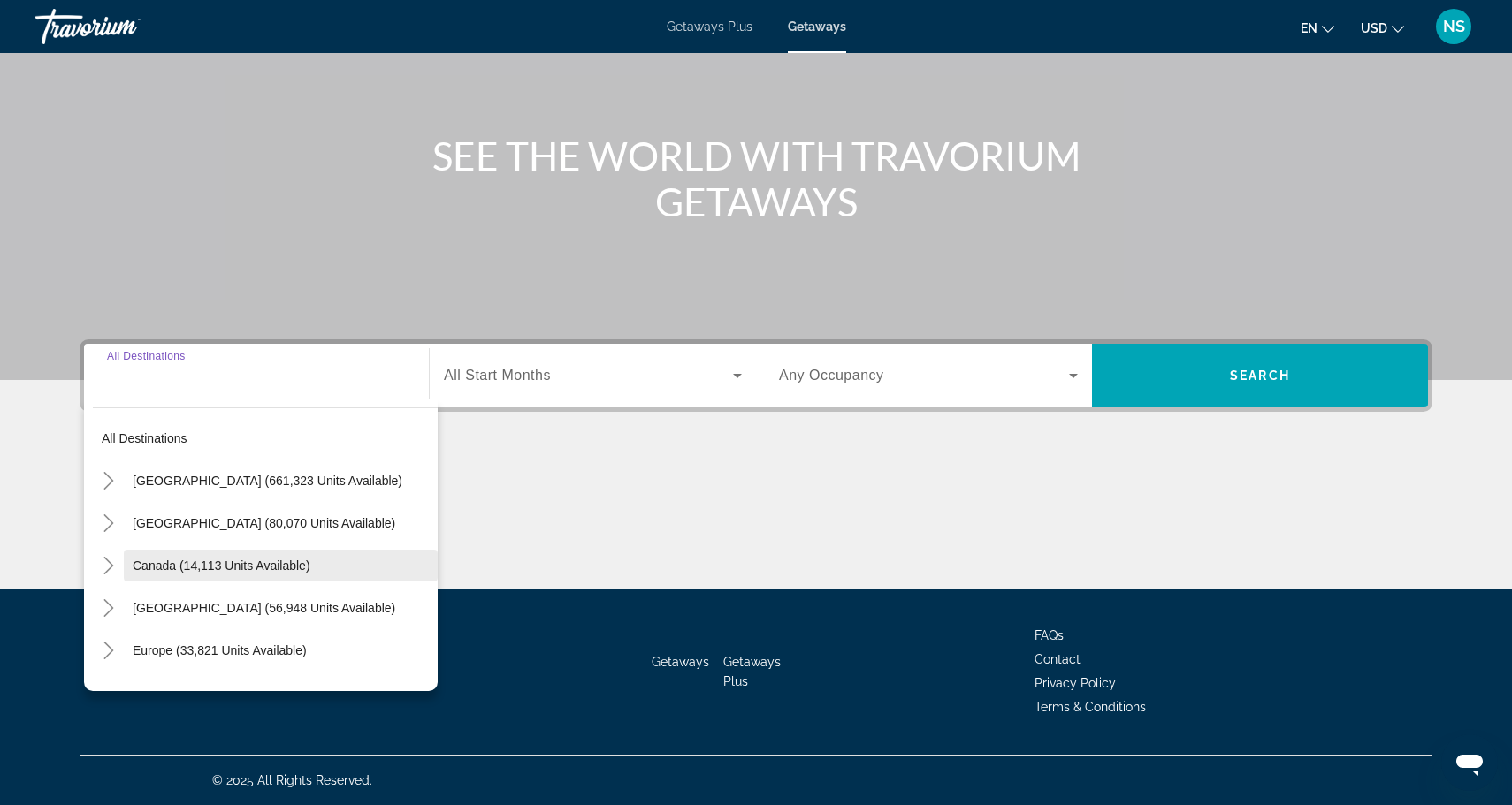
click at [283, 559] on span "Canada (14,113 units available)" at bounding box center [221, 565] width 178 height 14
type input "**********"
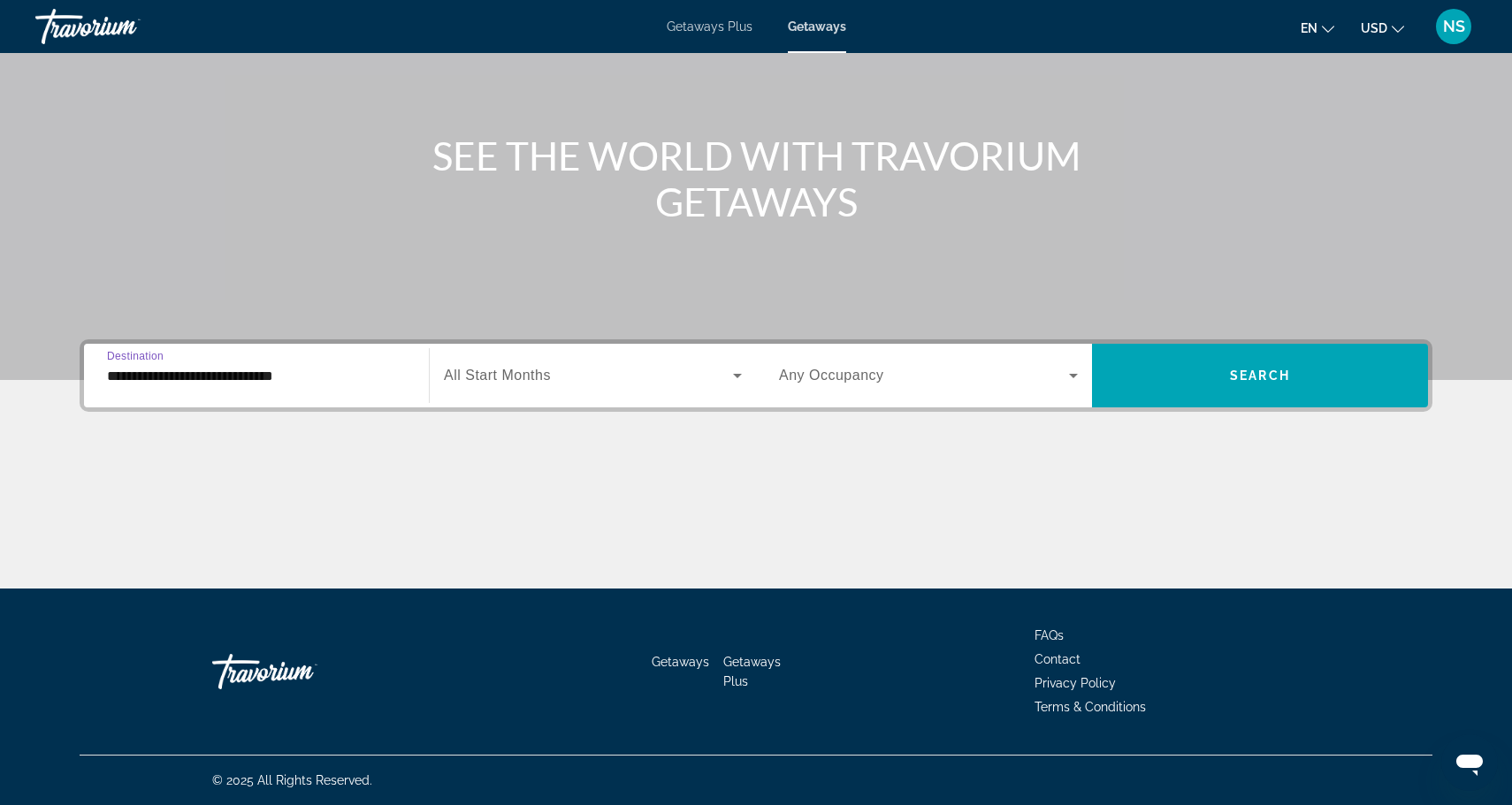
click at [941, 373] on span "Search widget" at bounding box center [923, 375] width 290 height 21
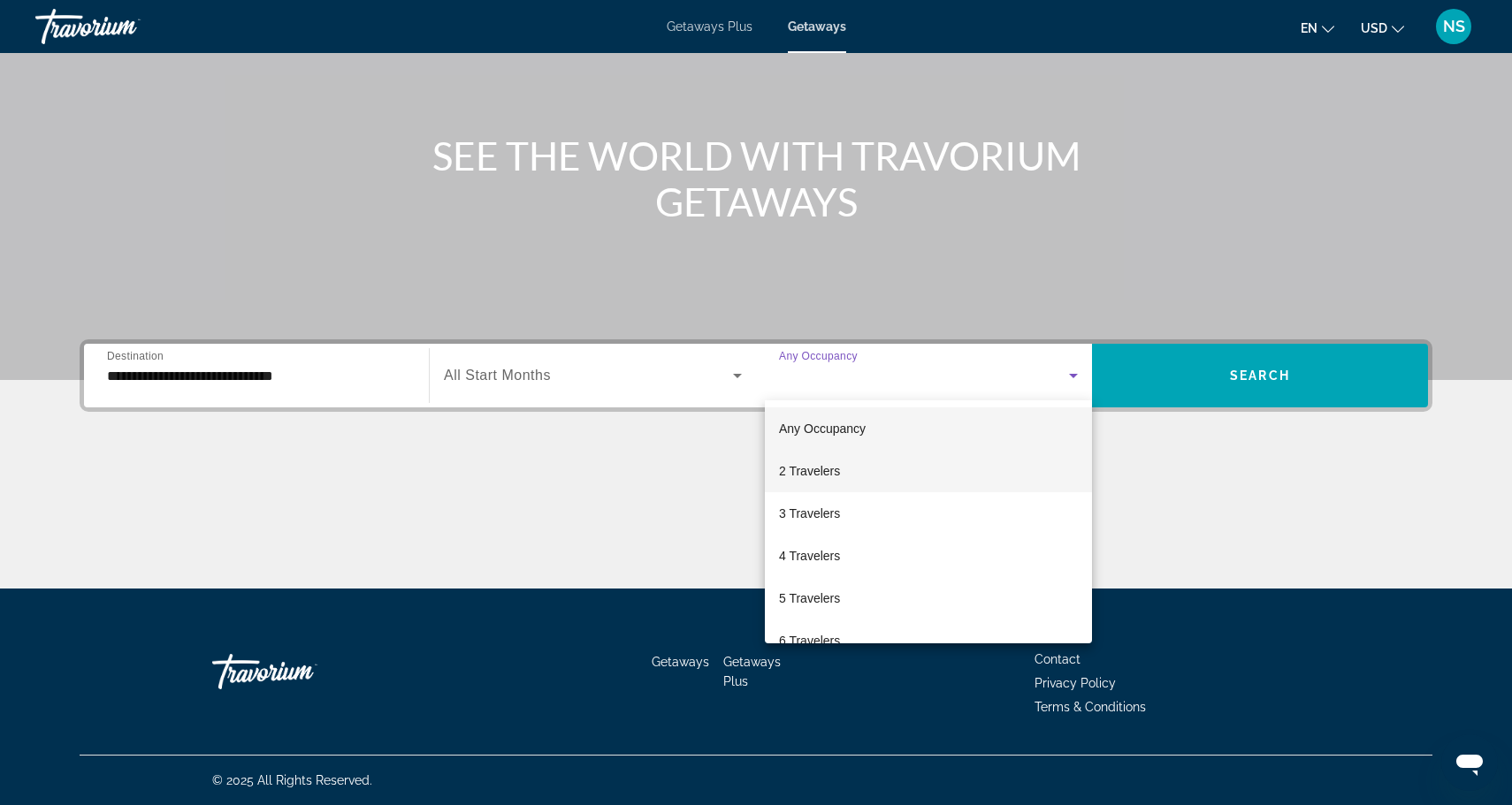
click at [864, 460] on mat-option "2 Travelers" at bounding box center [928, 471] width 327 height 43
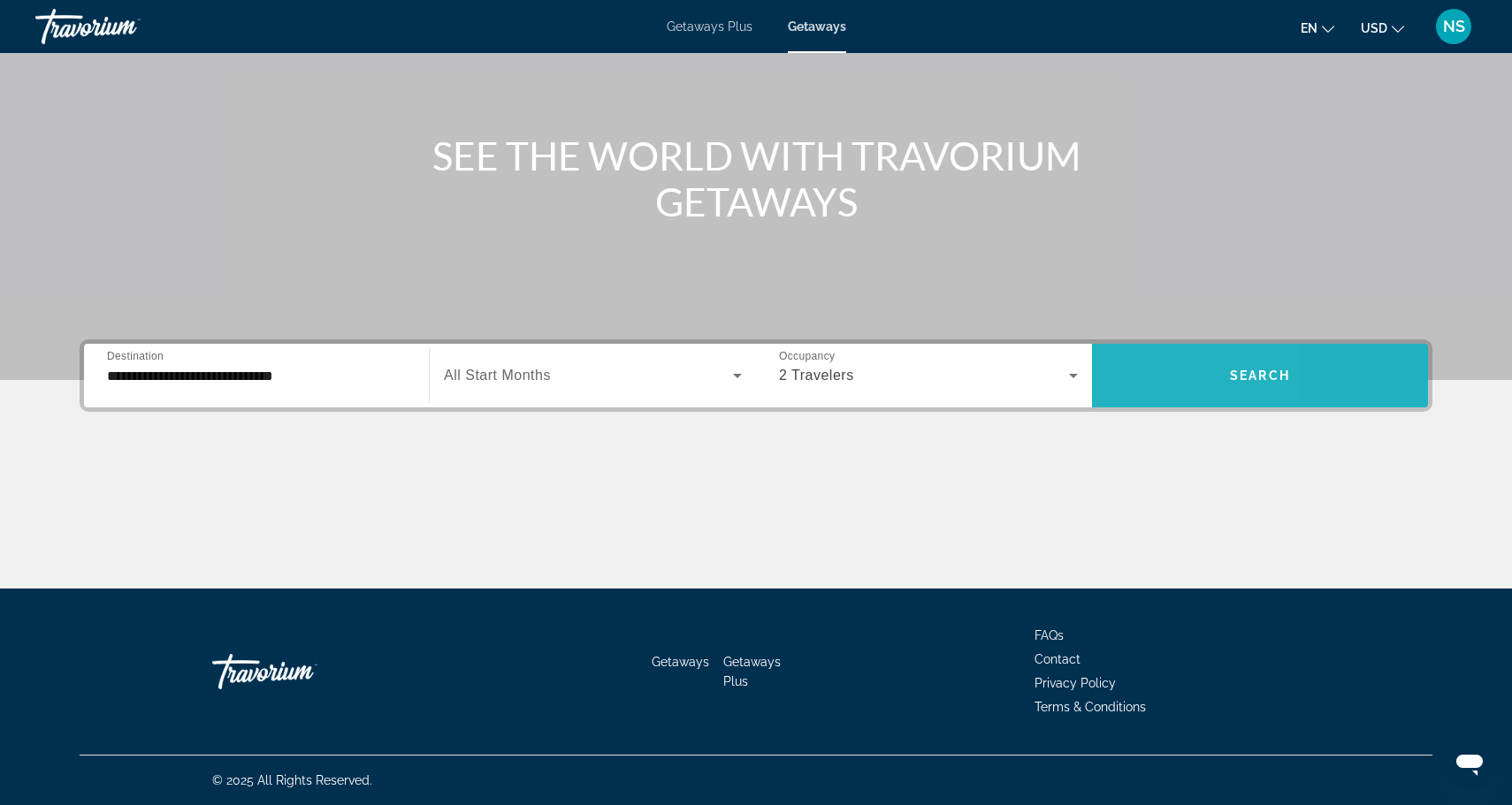
click at [1141, 352] on span "Search widget" at bounding box center [1259, 375] width 336 height 63
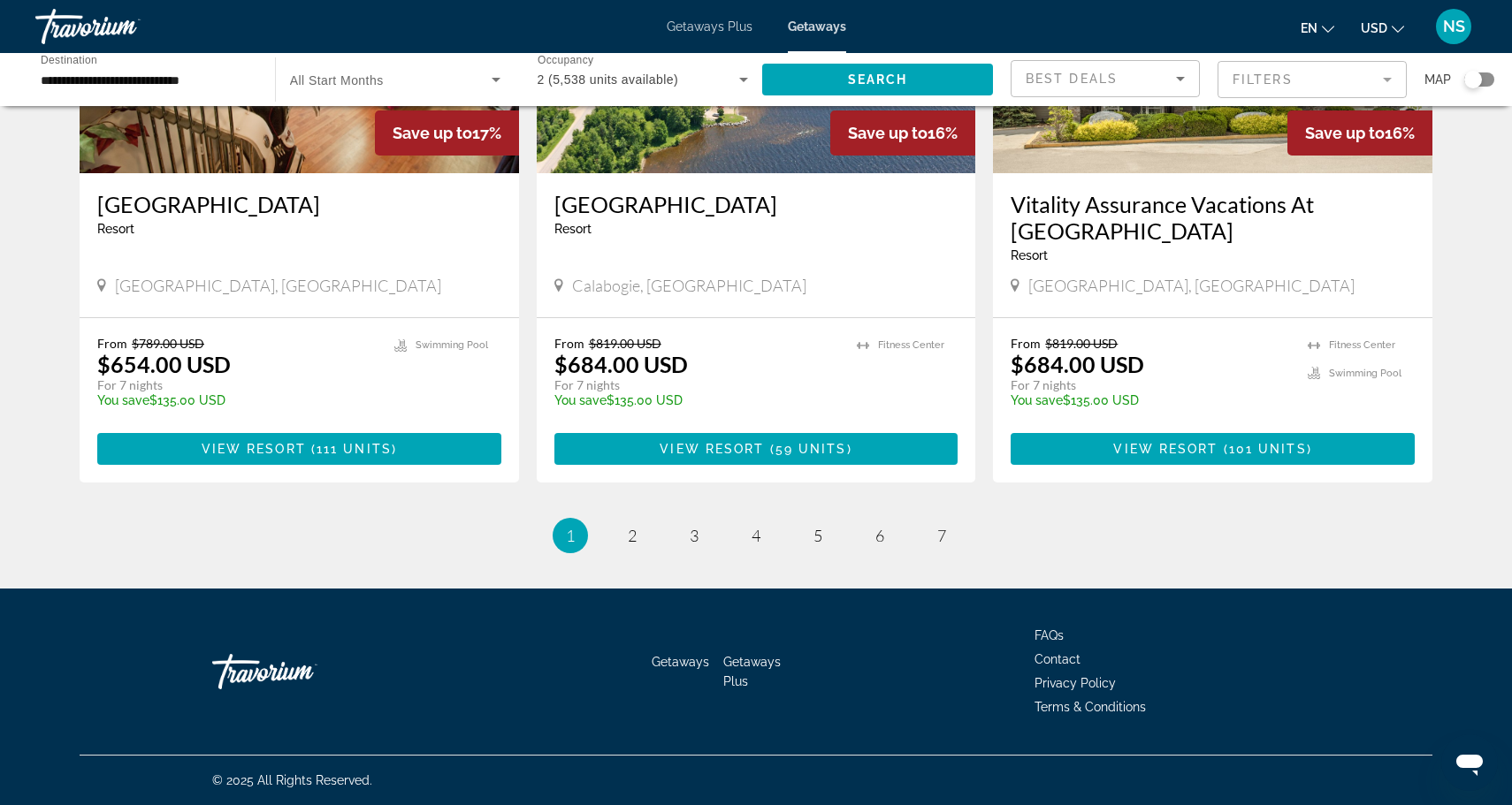
scroll to position [2081, 0]
click at [632, 539] on span "2" at bounding box center [631, 535] width 8 height 20
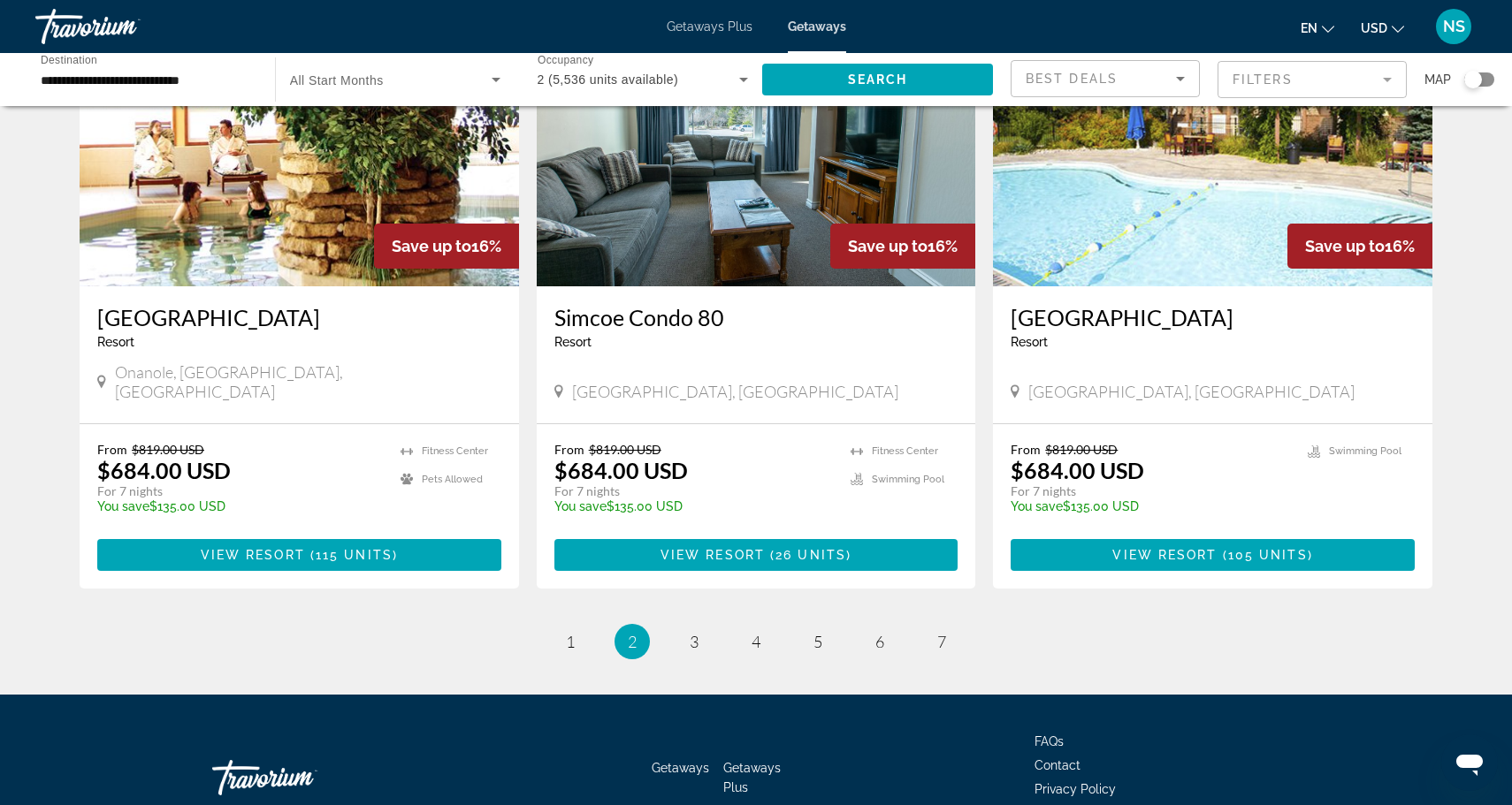
scroll to position [2038, 0]
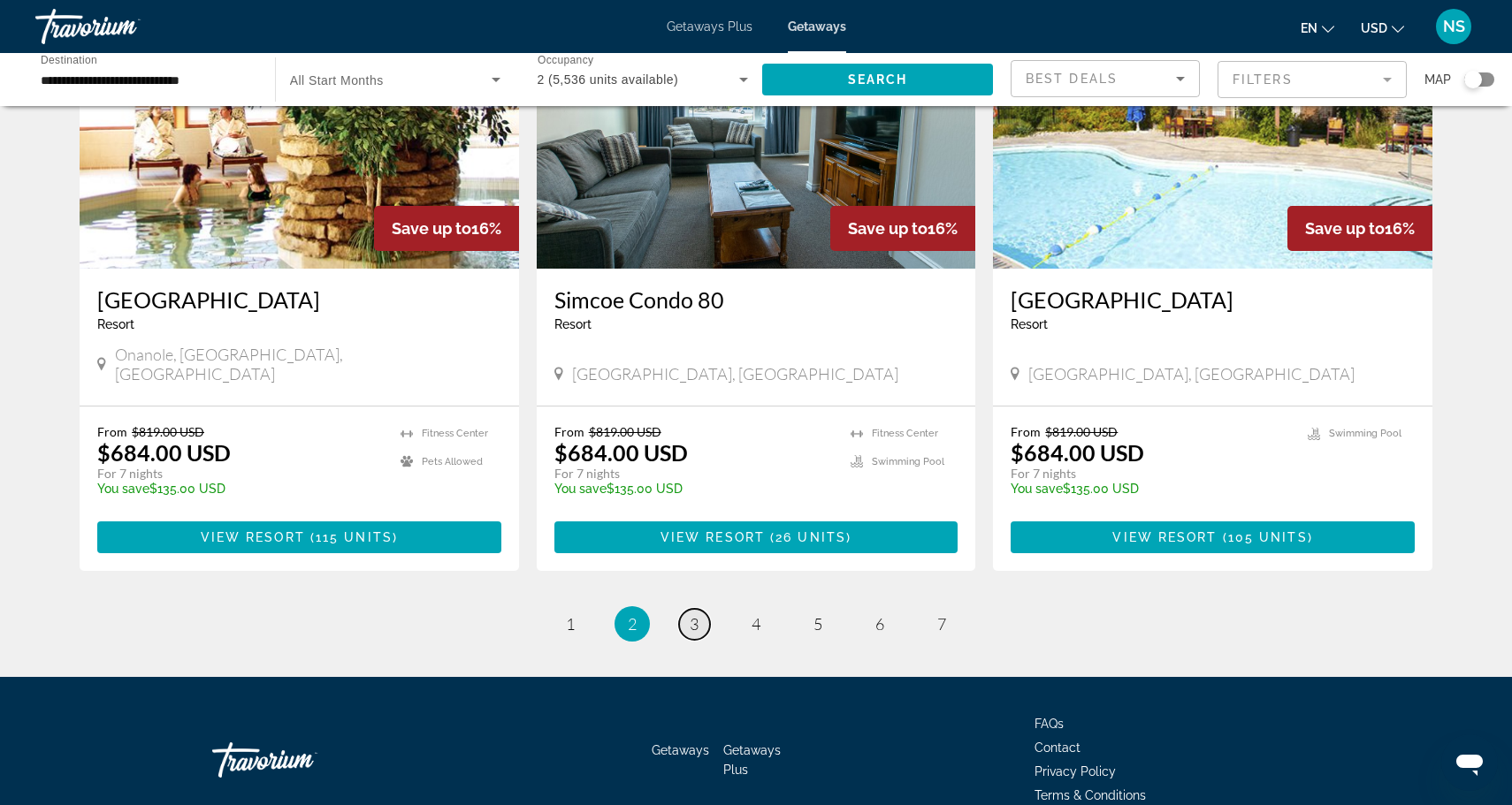
click at [690, 614] on span "3" at bounding box center [694, 623] width 8 height 20
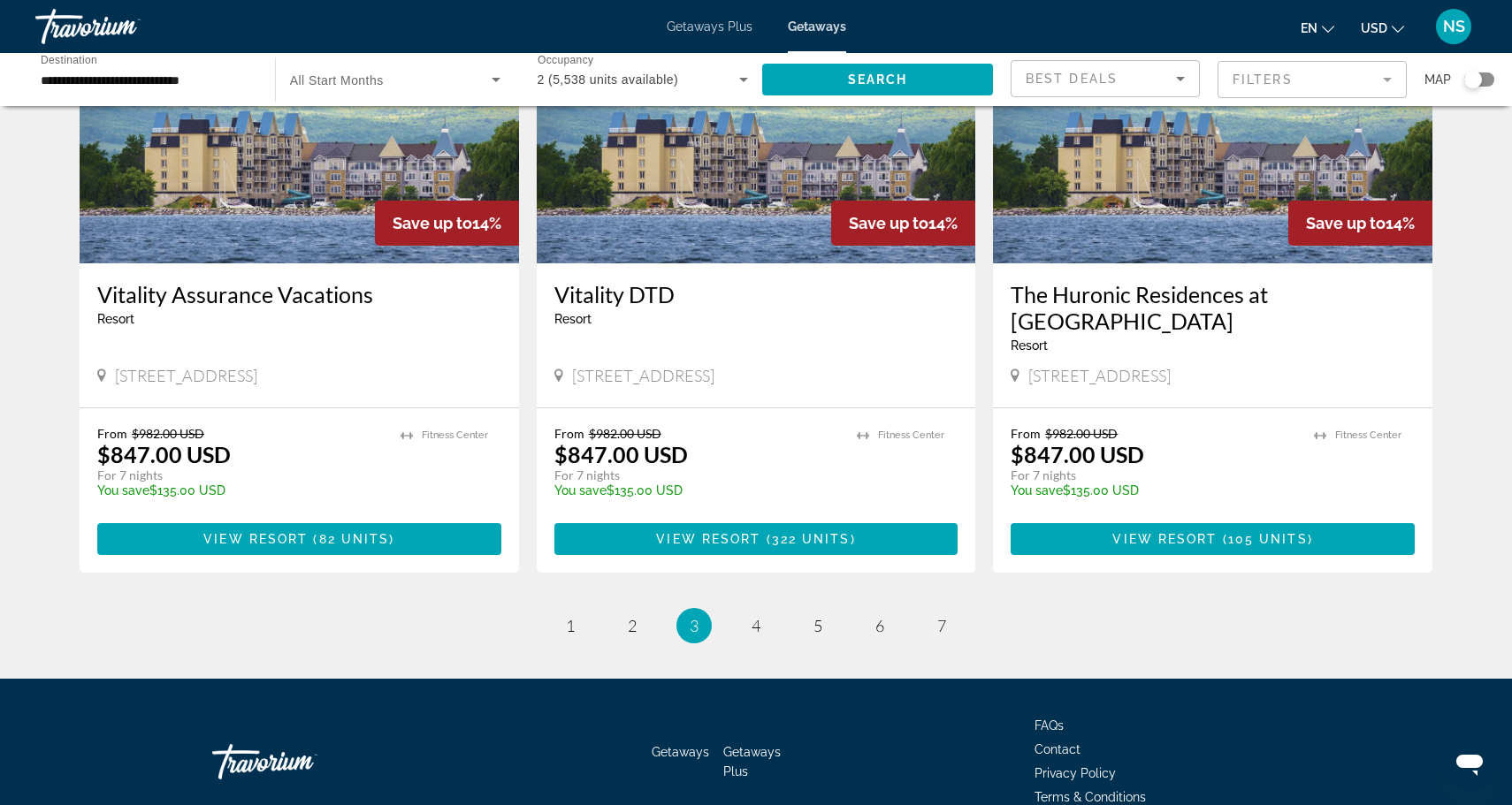
scroll to position [2108, 0]
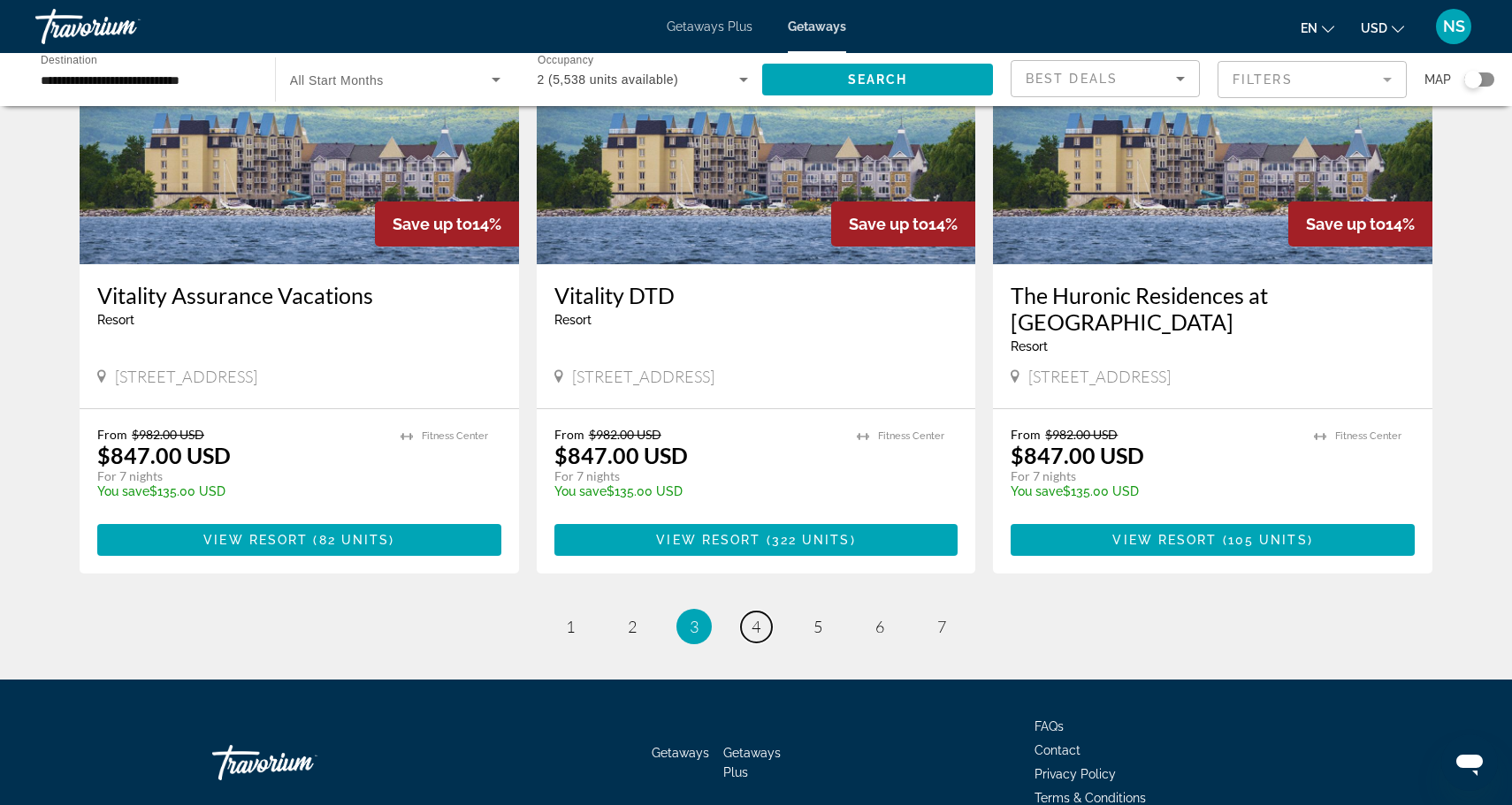
click at [759, 617] on span "4" at bounding box center [755, 626] width 8 height 20
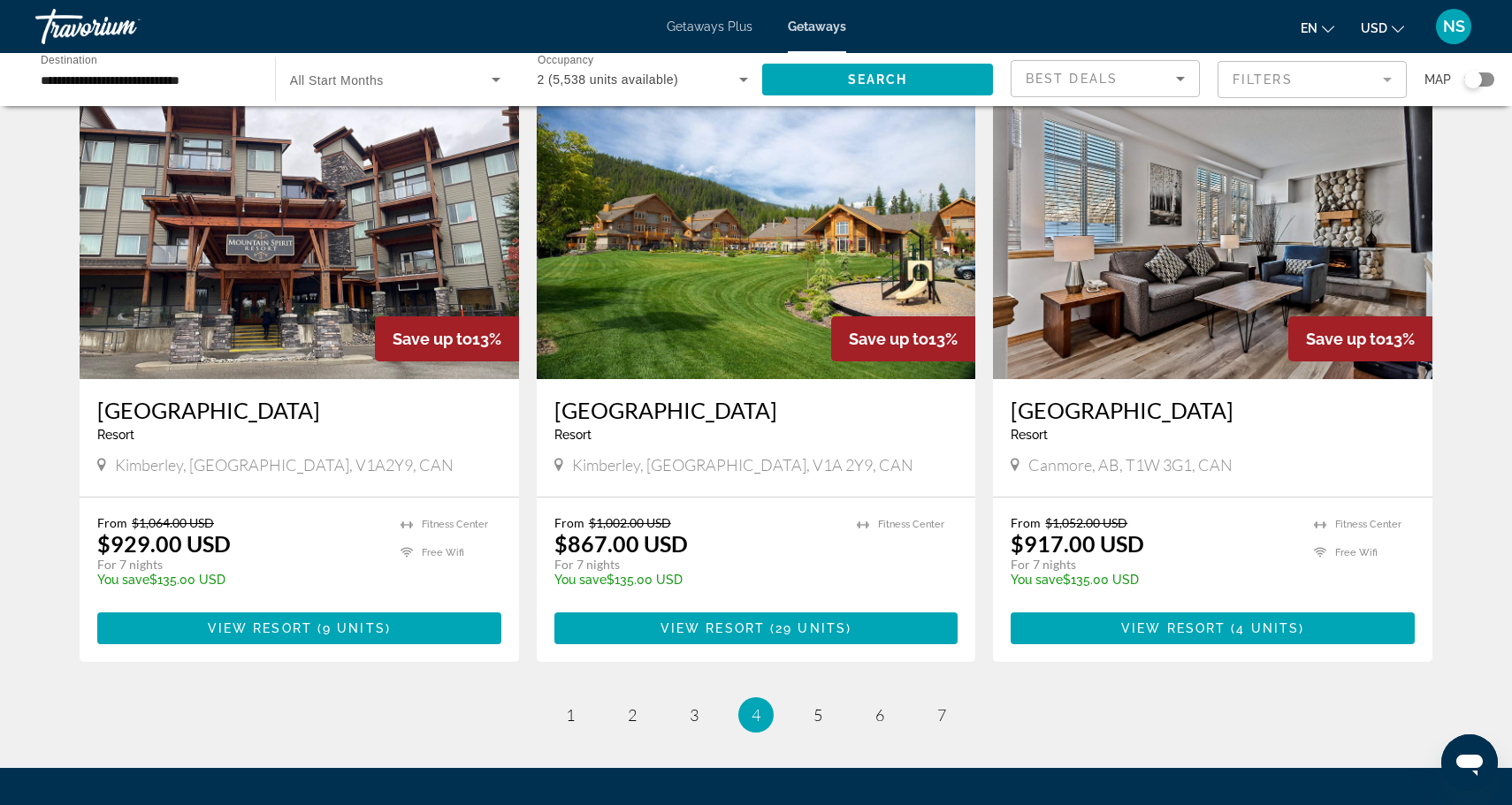
scroll to position [2017, 0]
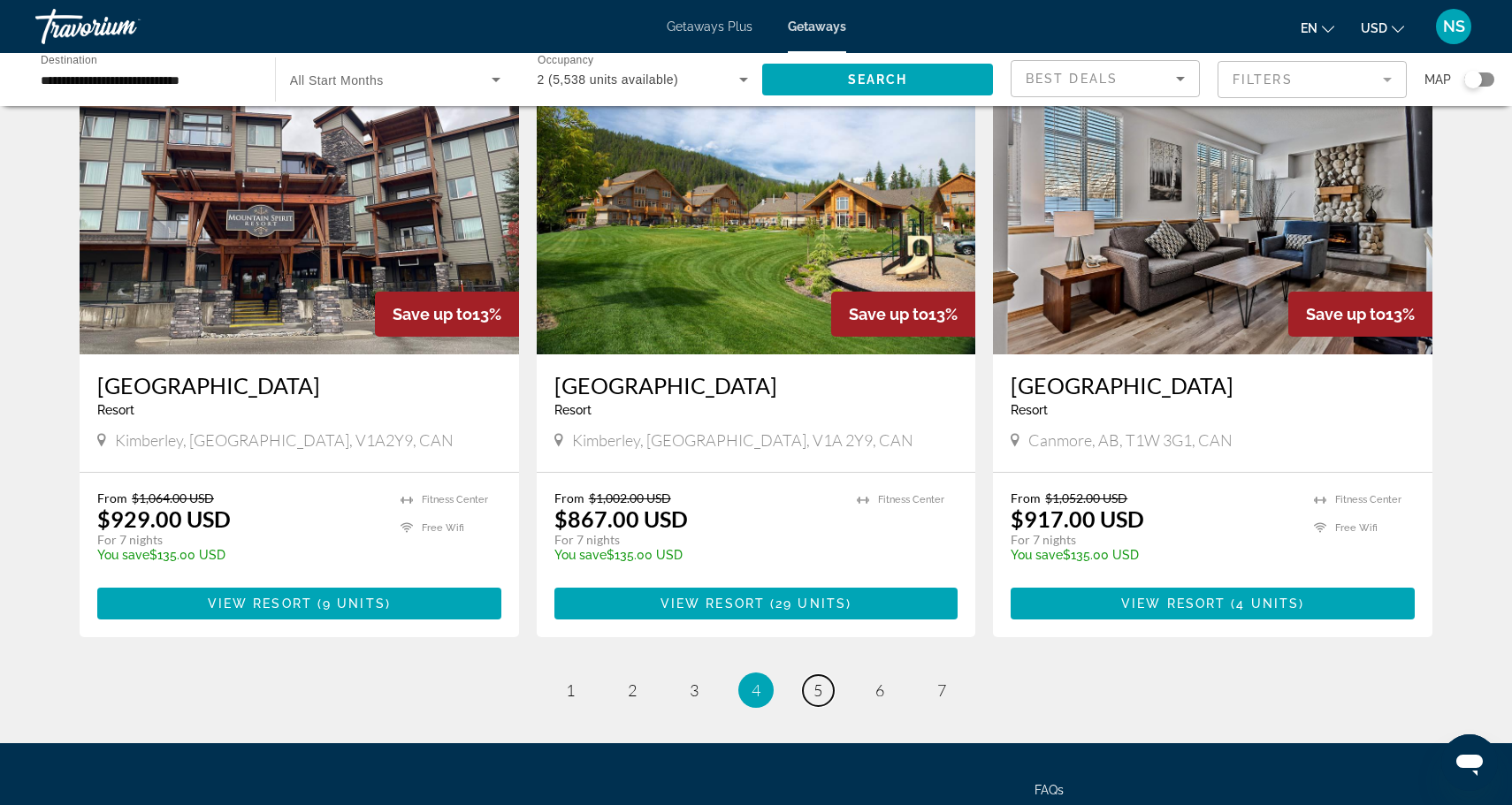
click at [816, 680] on span "5" at bounding box center [817, 689] width 8 height 20
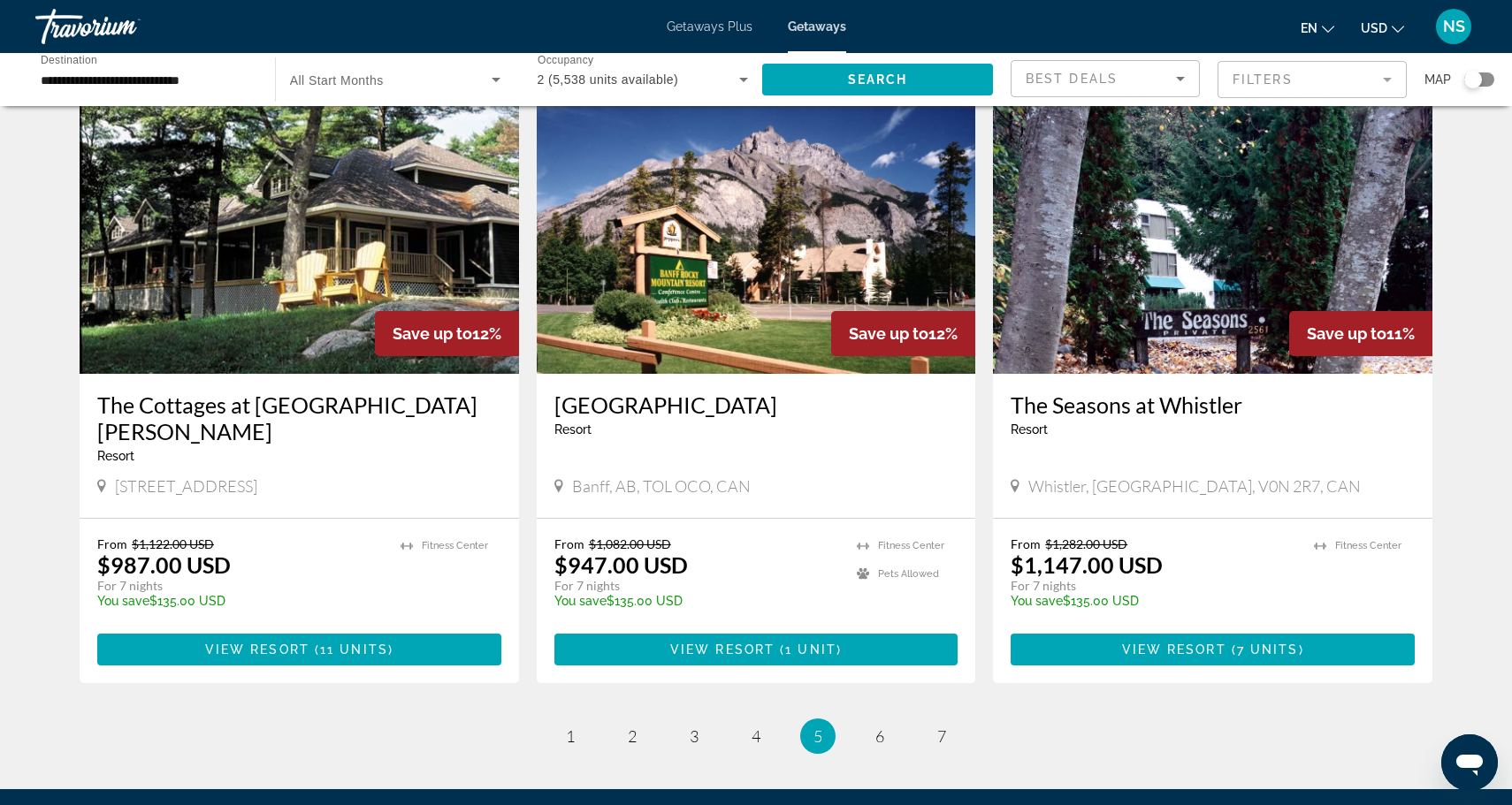
scroll to position [1970, 0]
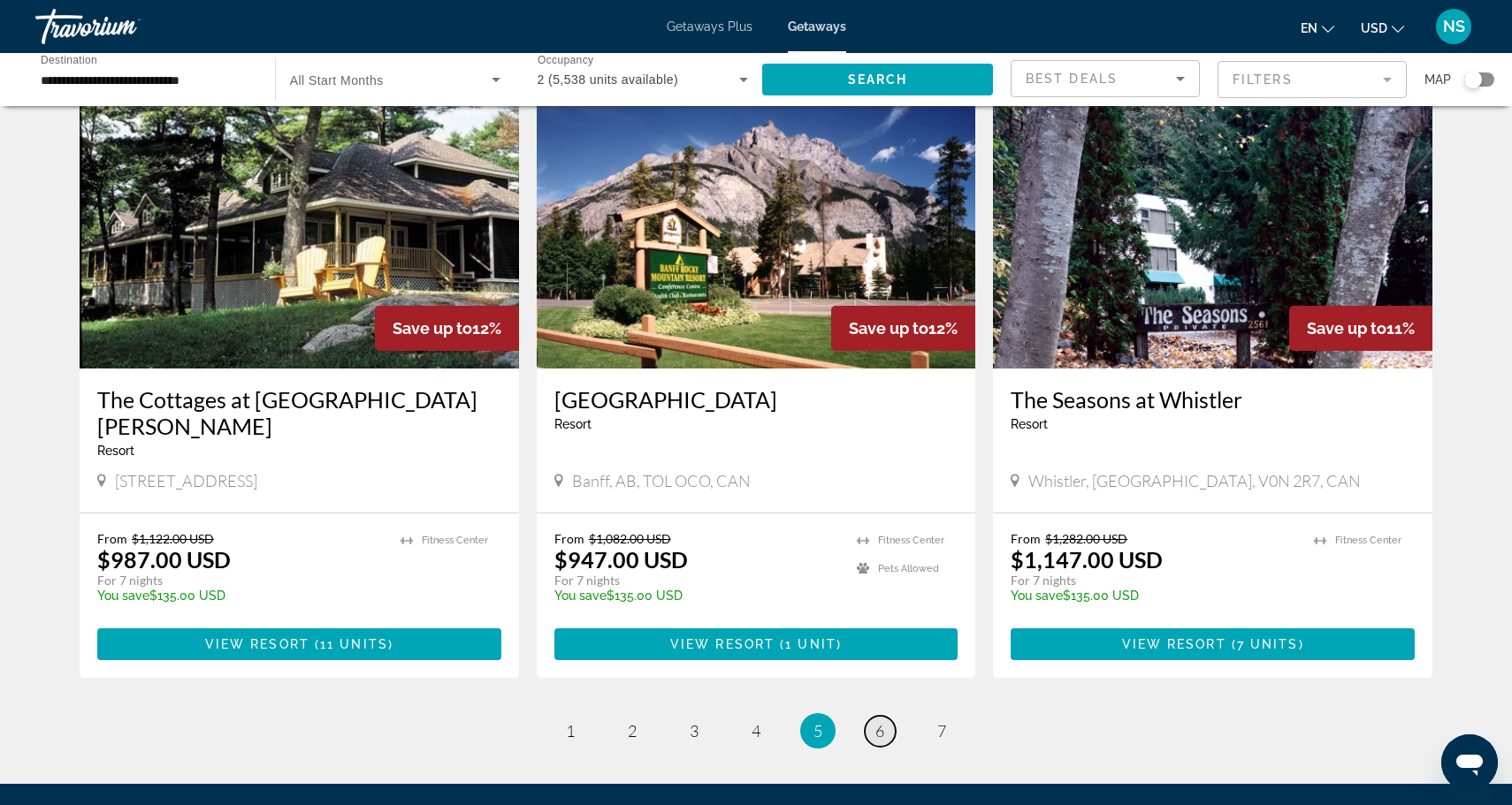
click at [881, 721] on span "6" at bounding box center [879, 730] width 8 height 20
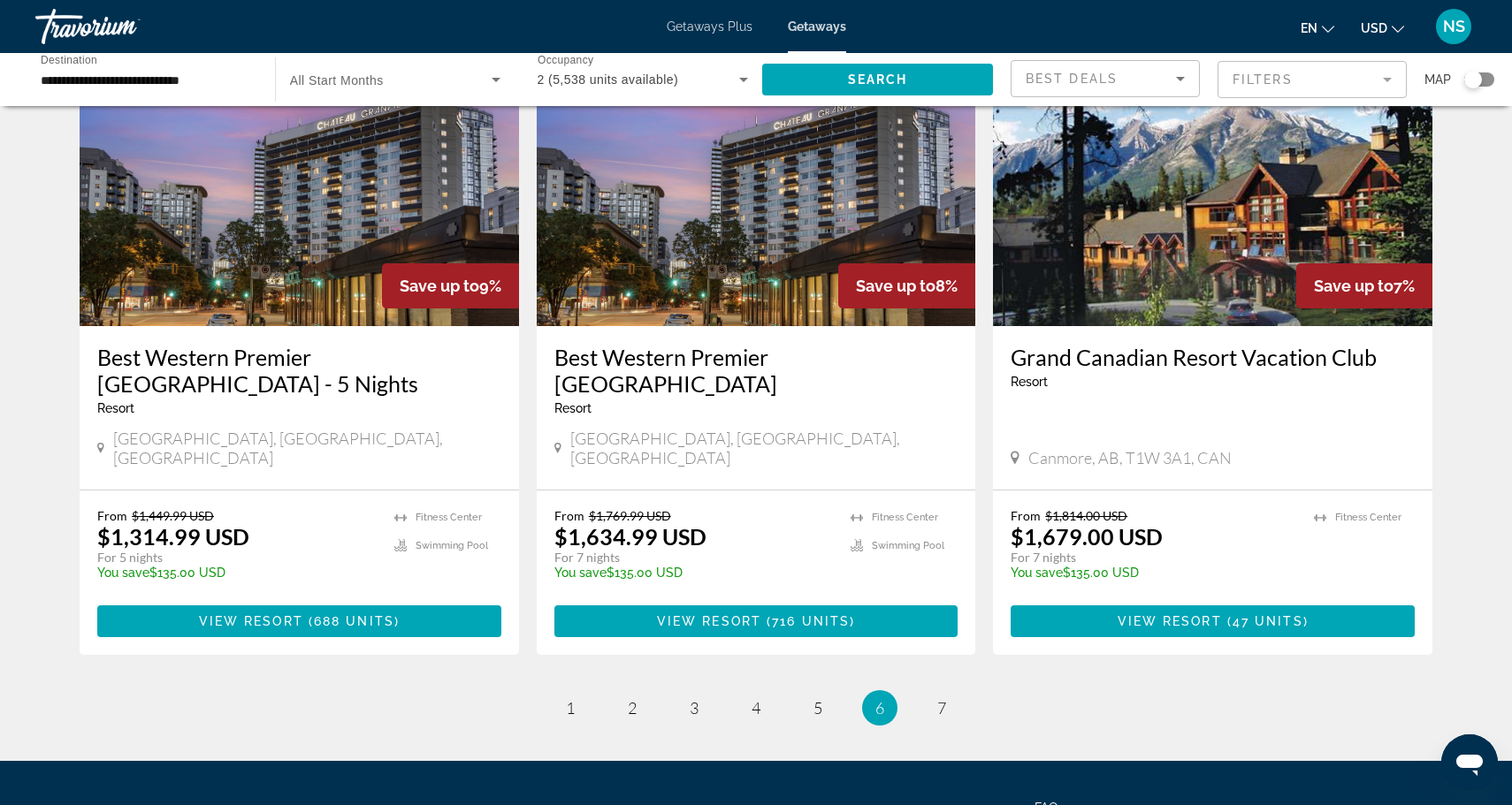
scroll to position [2053, 0]
